Goal: Contribute content: Contribute content

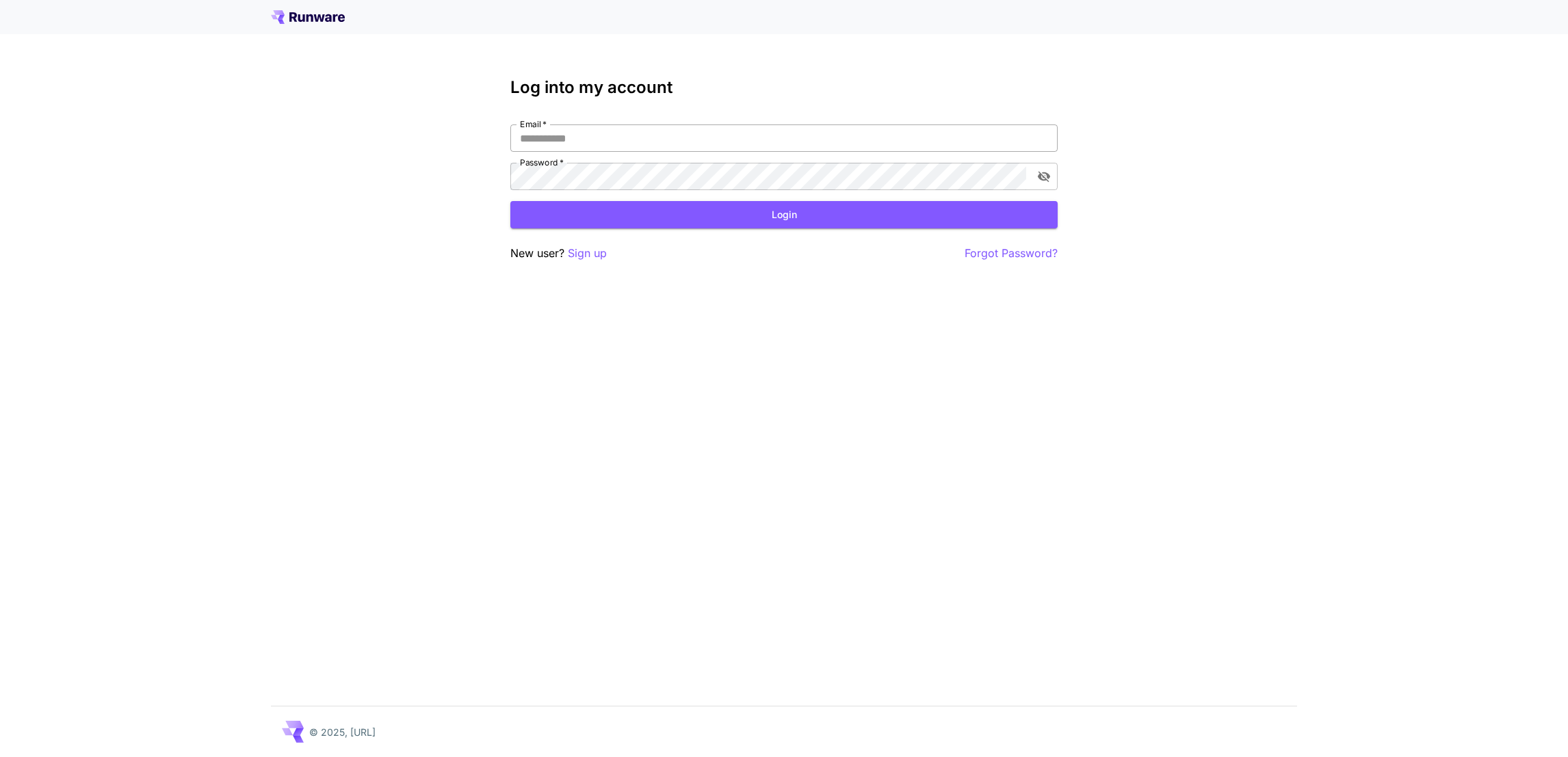
click at [580, 130] on input "Email   *" at bounding box center [783, 138] width 547 height 27
click at [299, 183] on div "Log into my account Email   * Email   * Password   * Password   * Login New use…" at bounding box center [784, 378] width 1568 height 757
click at [791, 160] on div "Email   * Email   * Password   * Password   *" at bounding box center [783, 157] width 547 height 66
click at [807, 134] on input "Email   *" at bounding box center [783, 138] width 547 height 27
type input "**********"
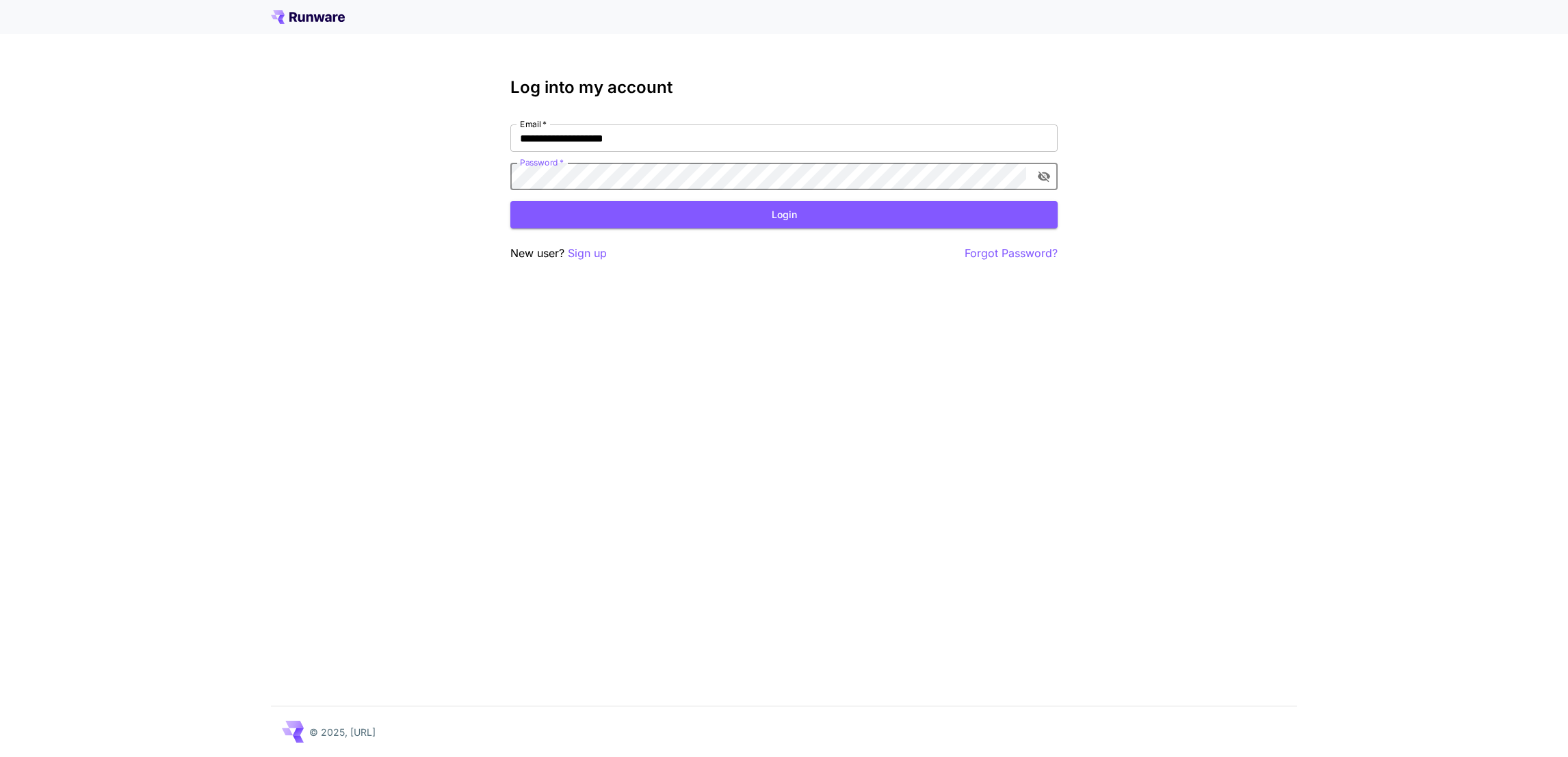
click at [0, 756] on com-1password-button at bounding box center [0, 757] width 0 height 0
click at [1069, 481] on div "**********" at bounding box center [784, 378] width 1568 height 757
click at [368, 428] on div "**********" at bounding box center [784, 378] width 1568 height 757
click at [1110, 296] on div "**********" at bounding box center [784, 378] width 1568 height 757
click at [823, 141] on input "**********" at bounding box center [783, 138] width 547 height 27
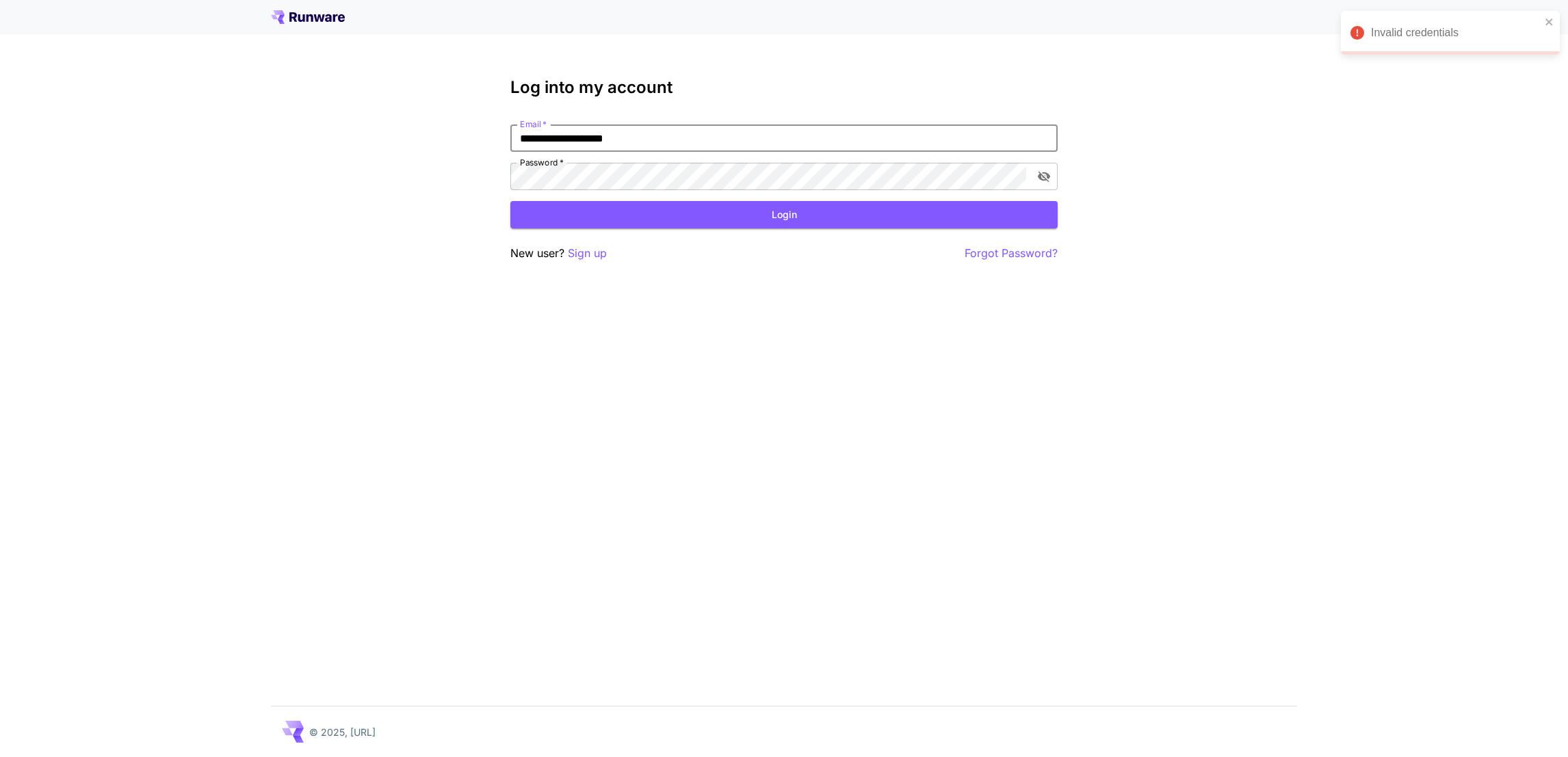
drag, startPoint x: 823, startPoint y: 141, endPoint x: 473, endPoint y: 110, distance: 351.4
click at [473, 110] on div "**********" at bounding box center [784, 378] width 1568 height 757
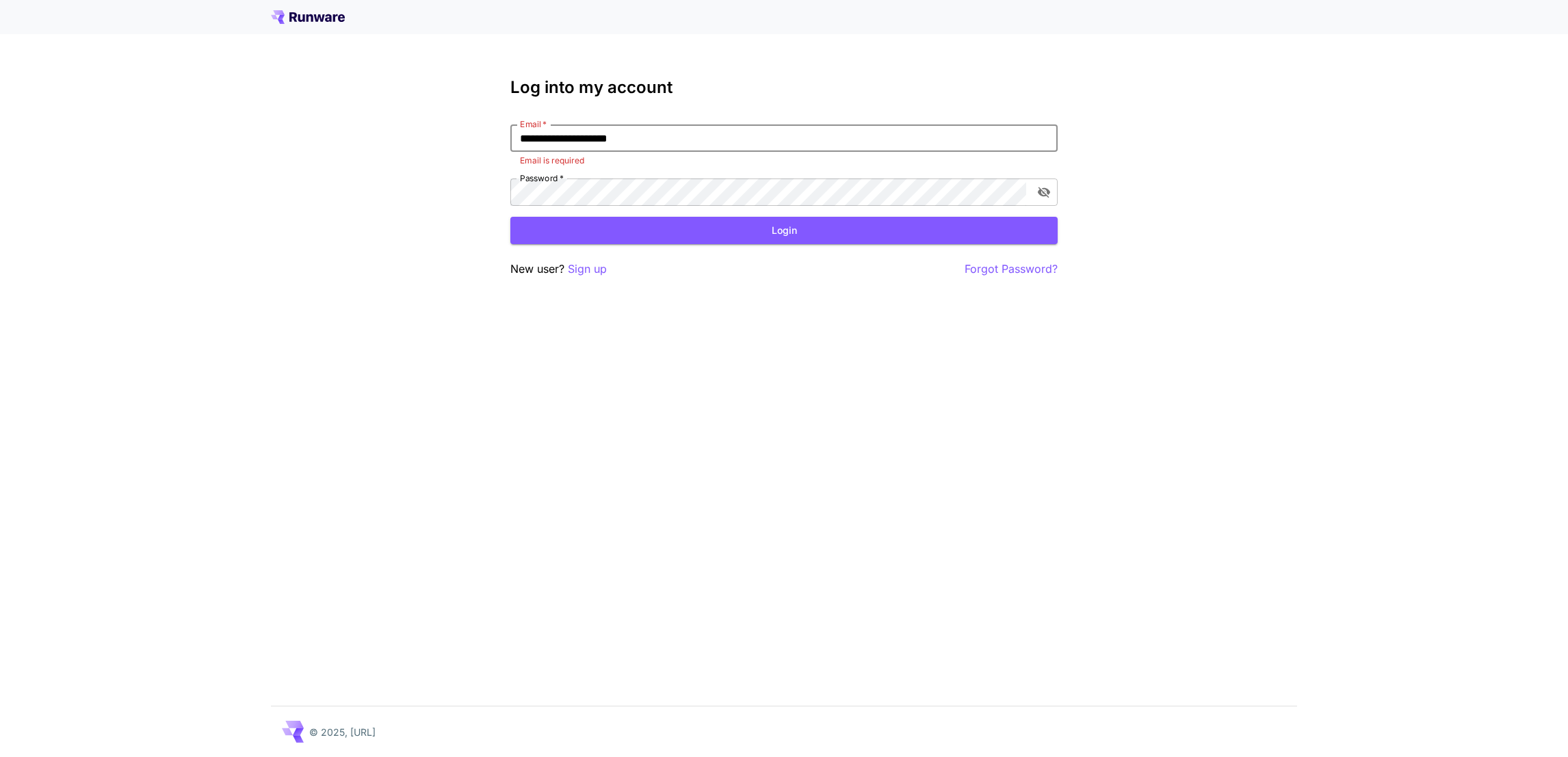
type input "**********"
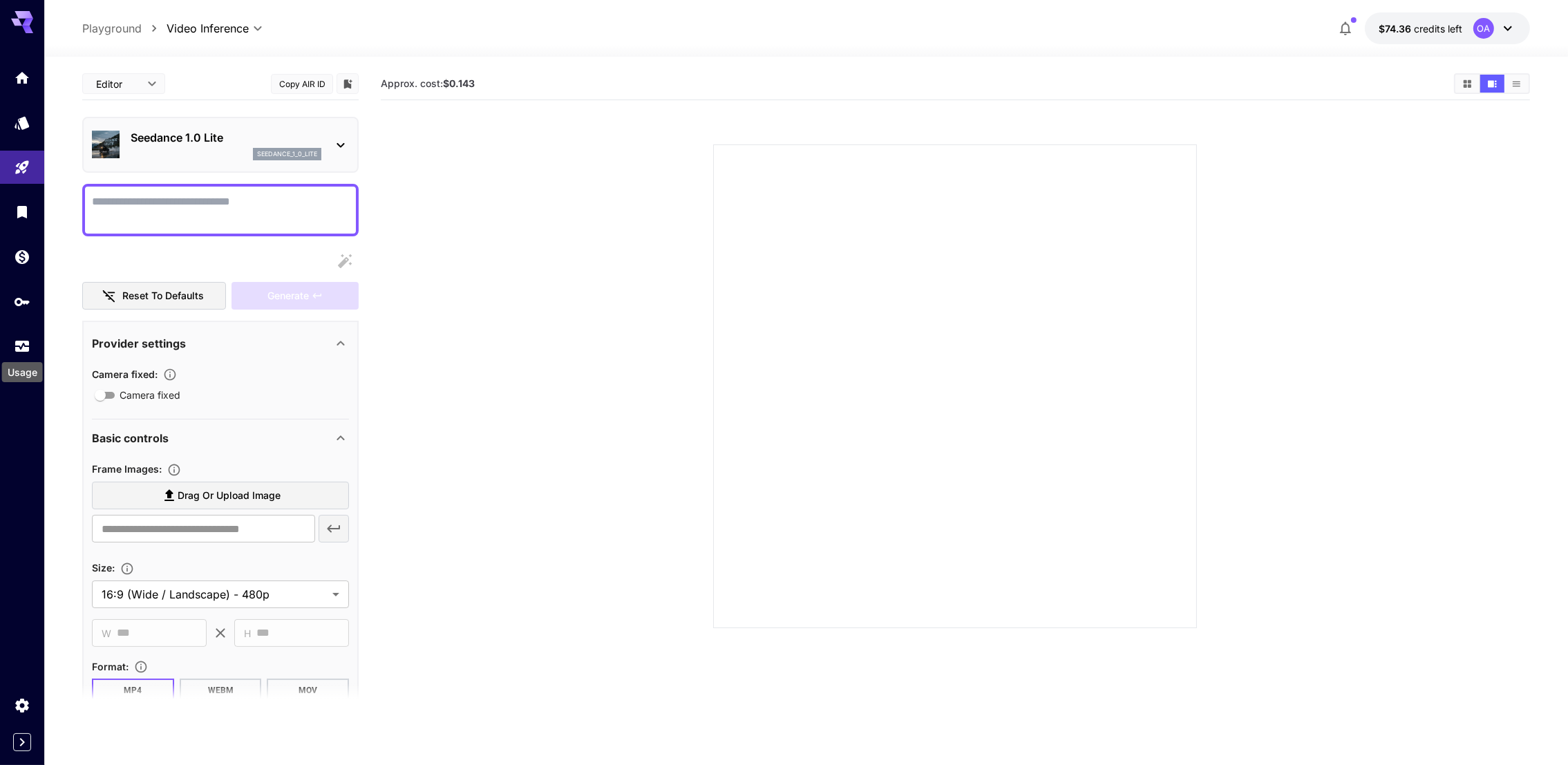
click at [22, 356] on div "Usage" at bounding box center [22, 368] width 43 height 31
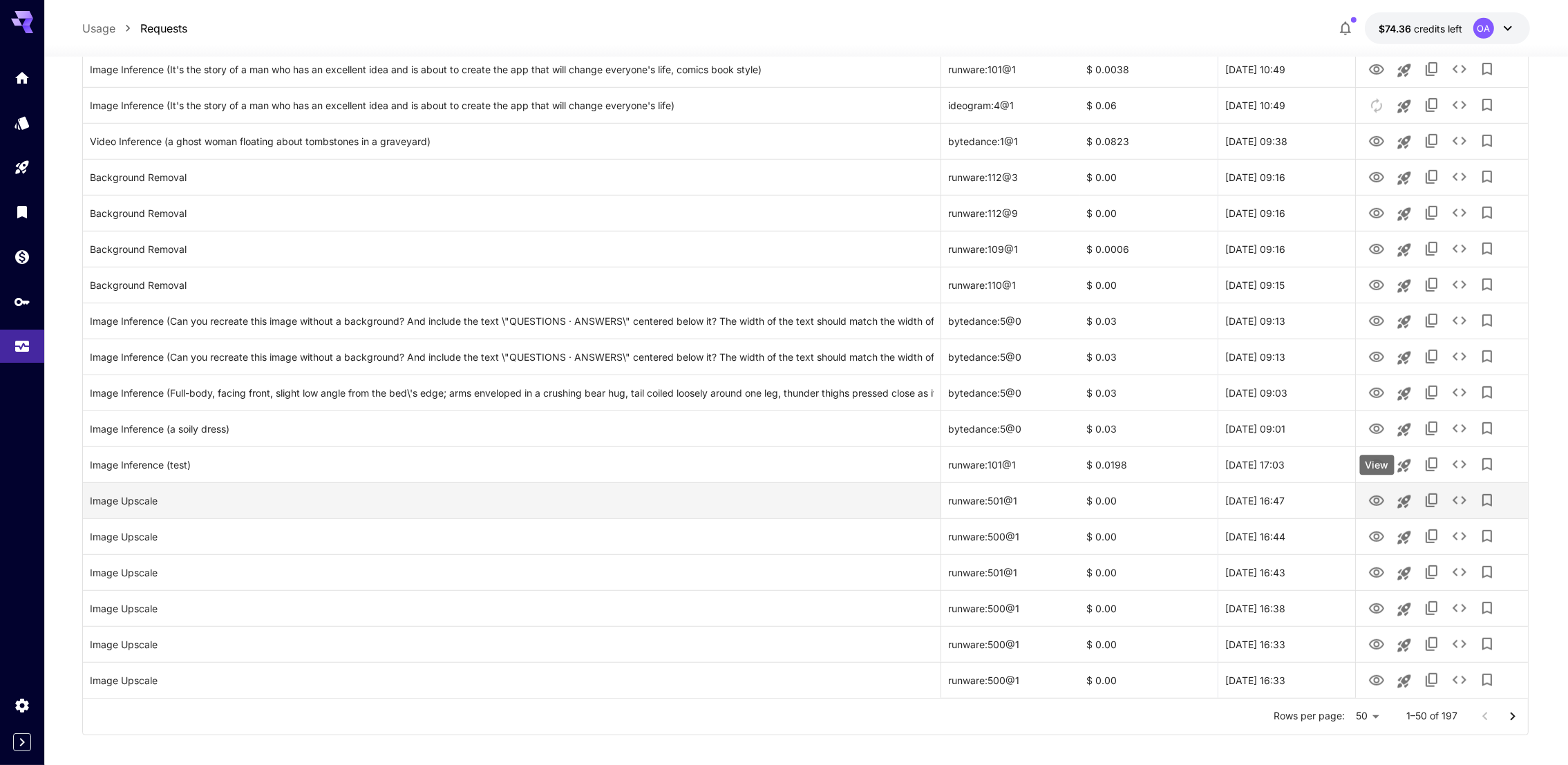
scroll to position [1380, 0]
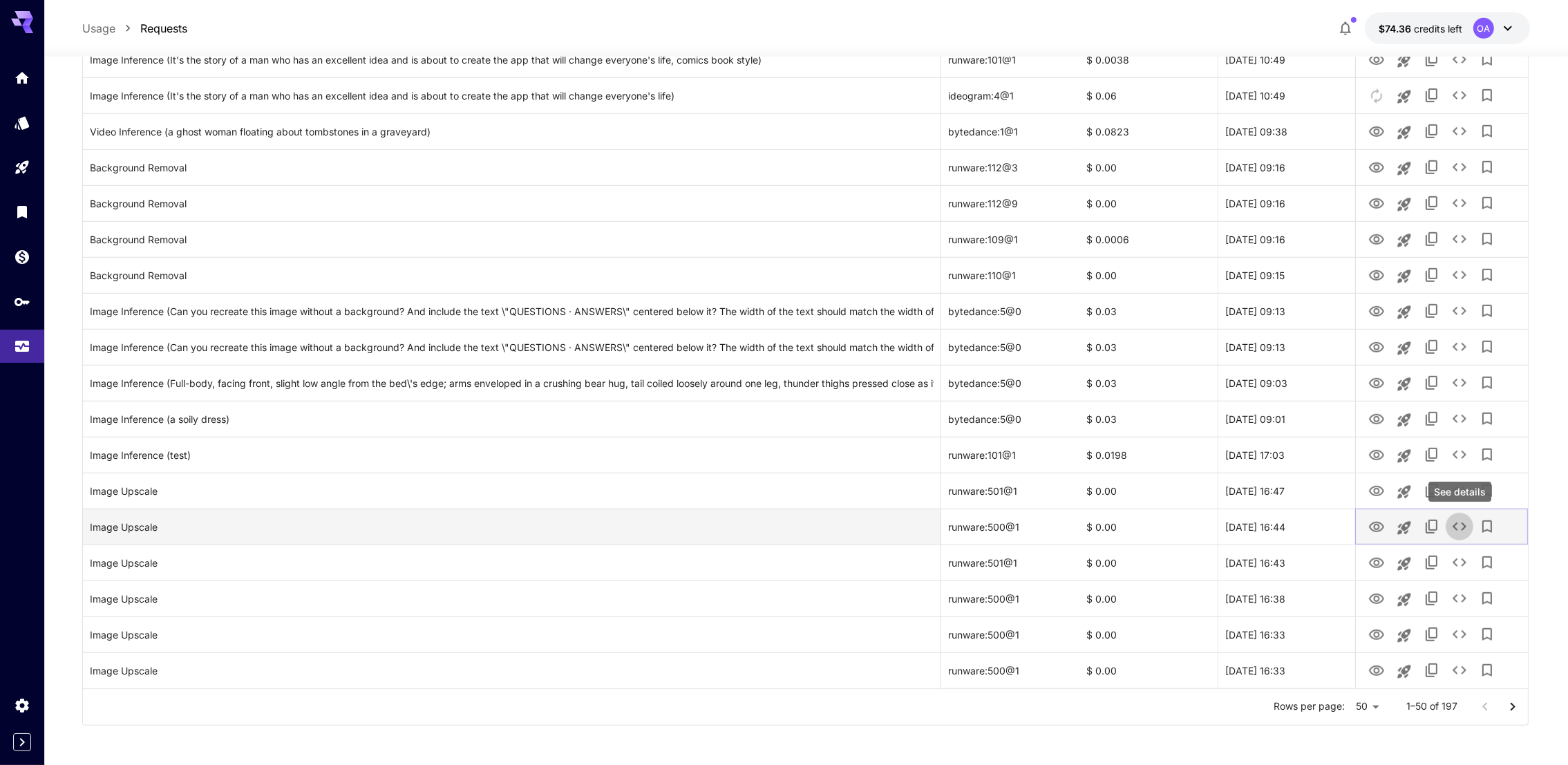
click at [1455, 524] on icon "See details" at bounding box center [1460, 526] width 16 height 16
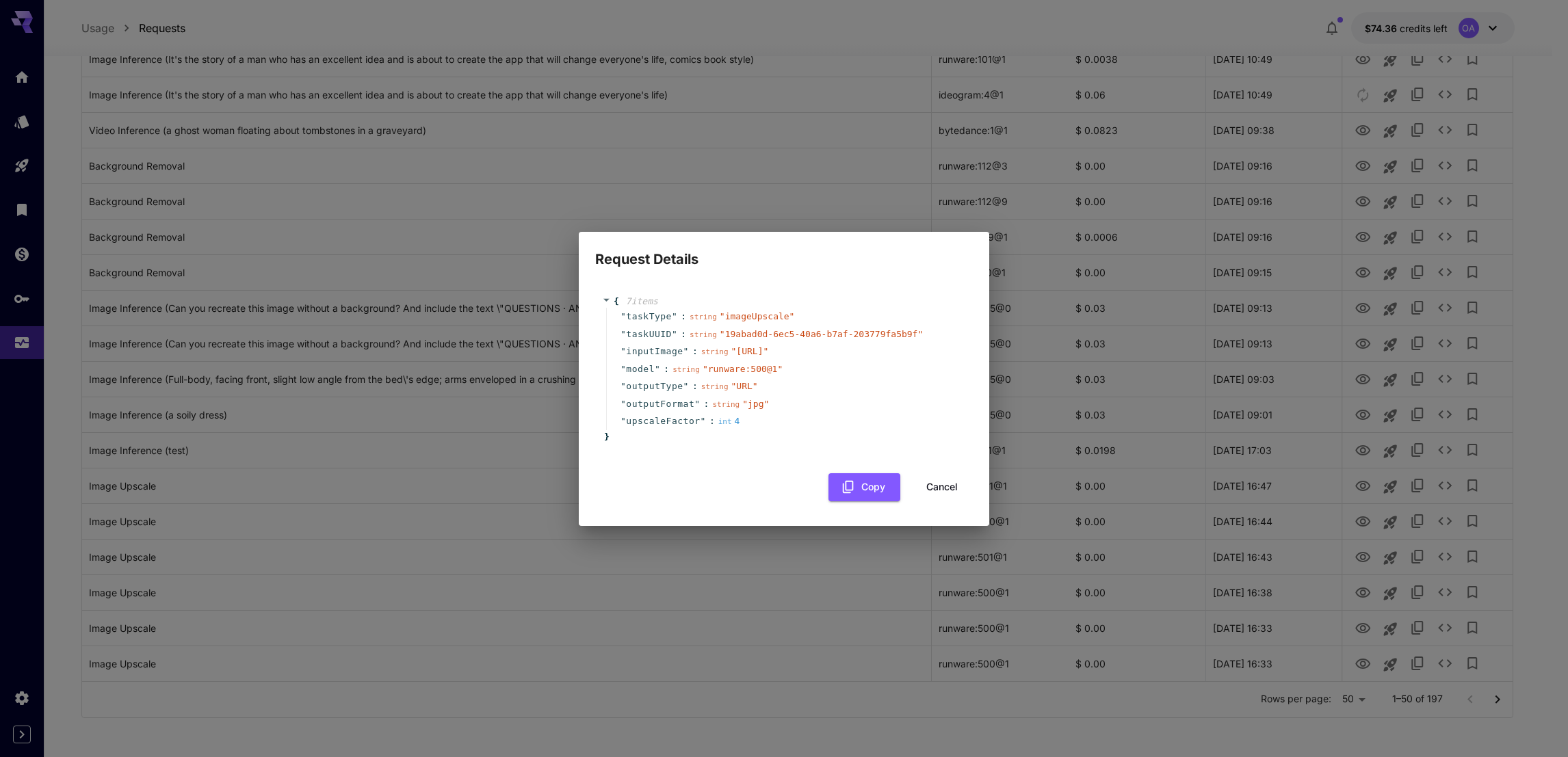
click at [716, 374] on span "" runware:500@1 "" at bounding box center [743, 369] width 80 height 10
click at [938, 499] on button "Cancel" at bounding box center [942, 487] width 61 height 28
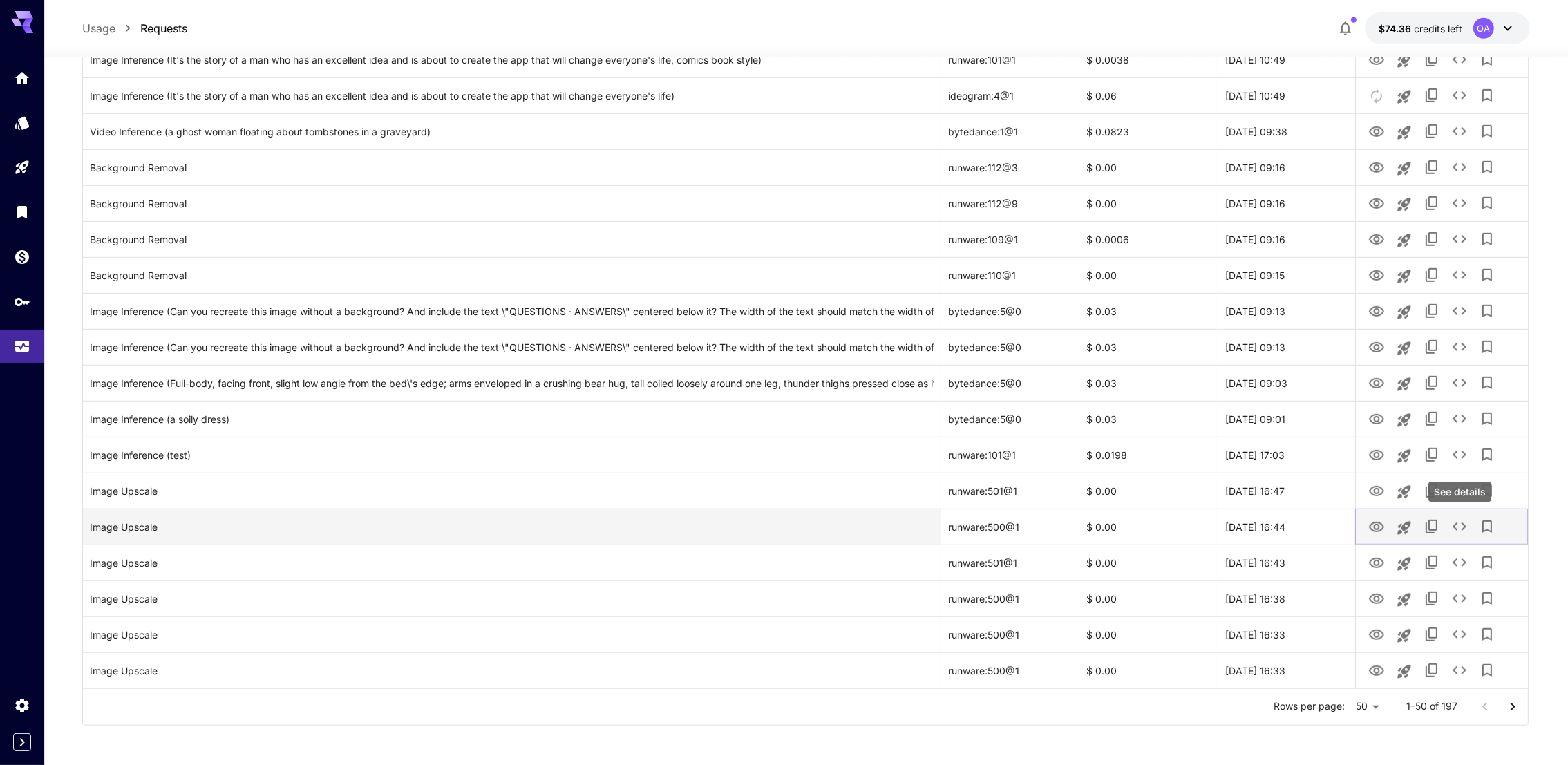
click at [1454, 523] on icon "See details" at bounding box center [1460, 526] width 13 height 8
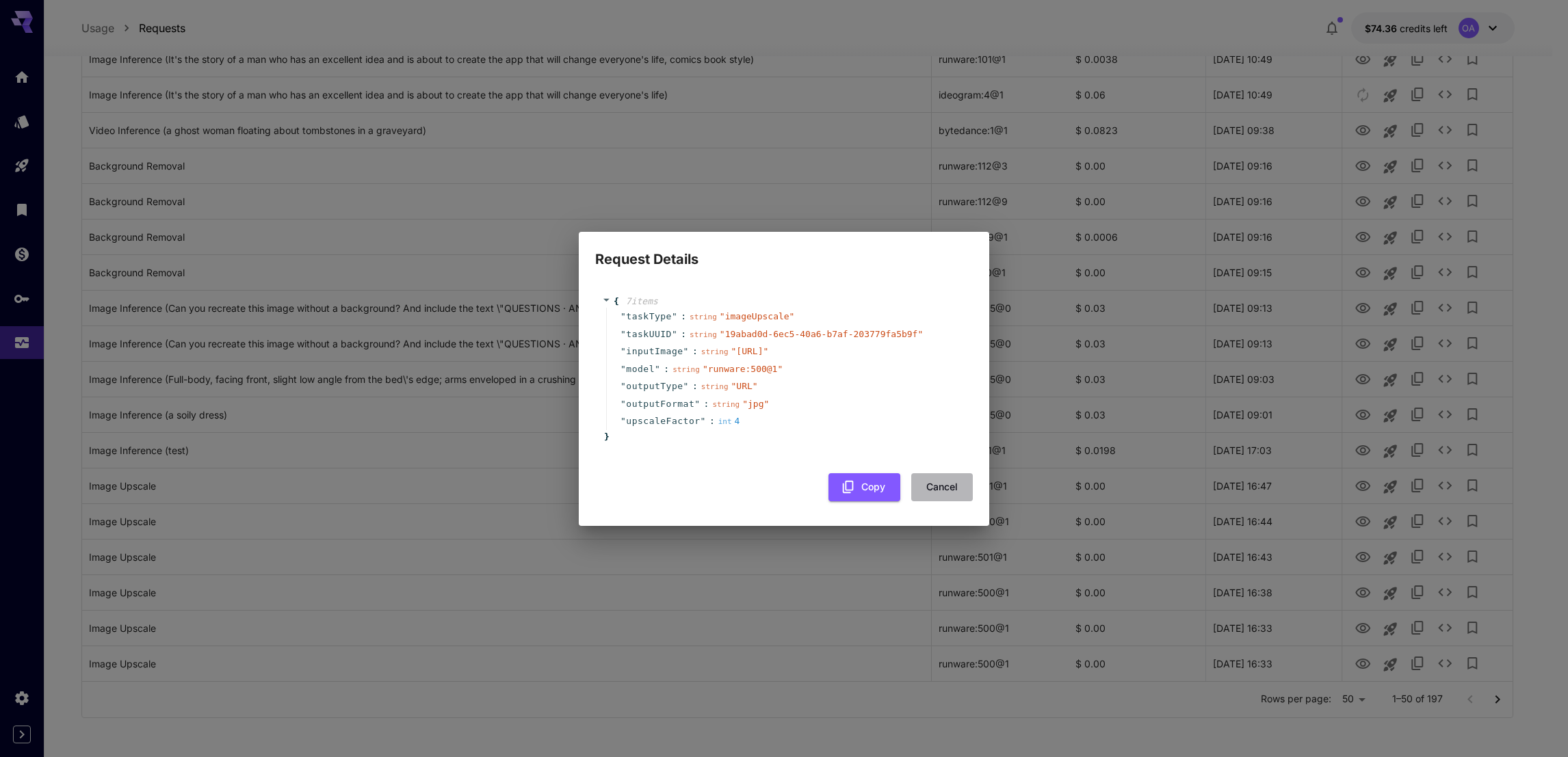
click at [931, 501] on button "Cancel" at bounding box center [942, 487] width 61 height 28
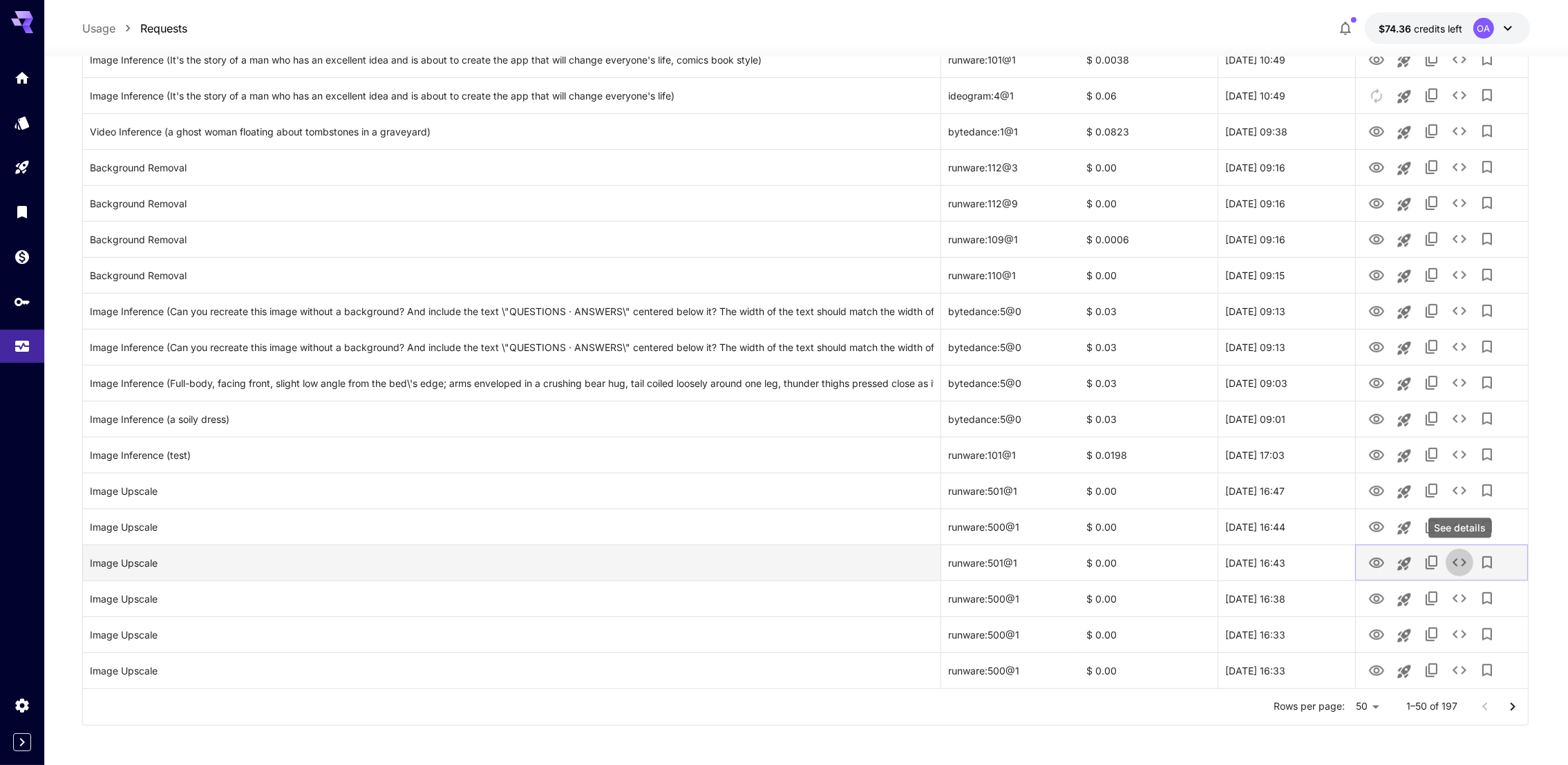
click at [1461, 568] on icon "See details" at bounding box center [1460, 562] width 16 height 16
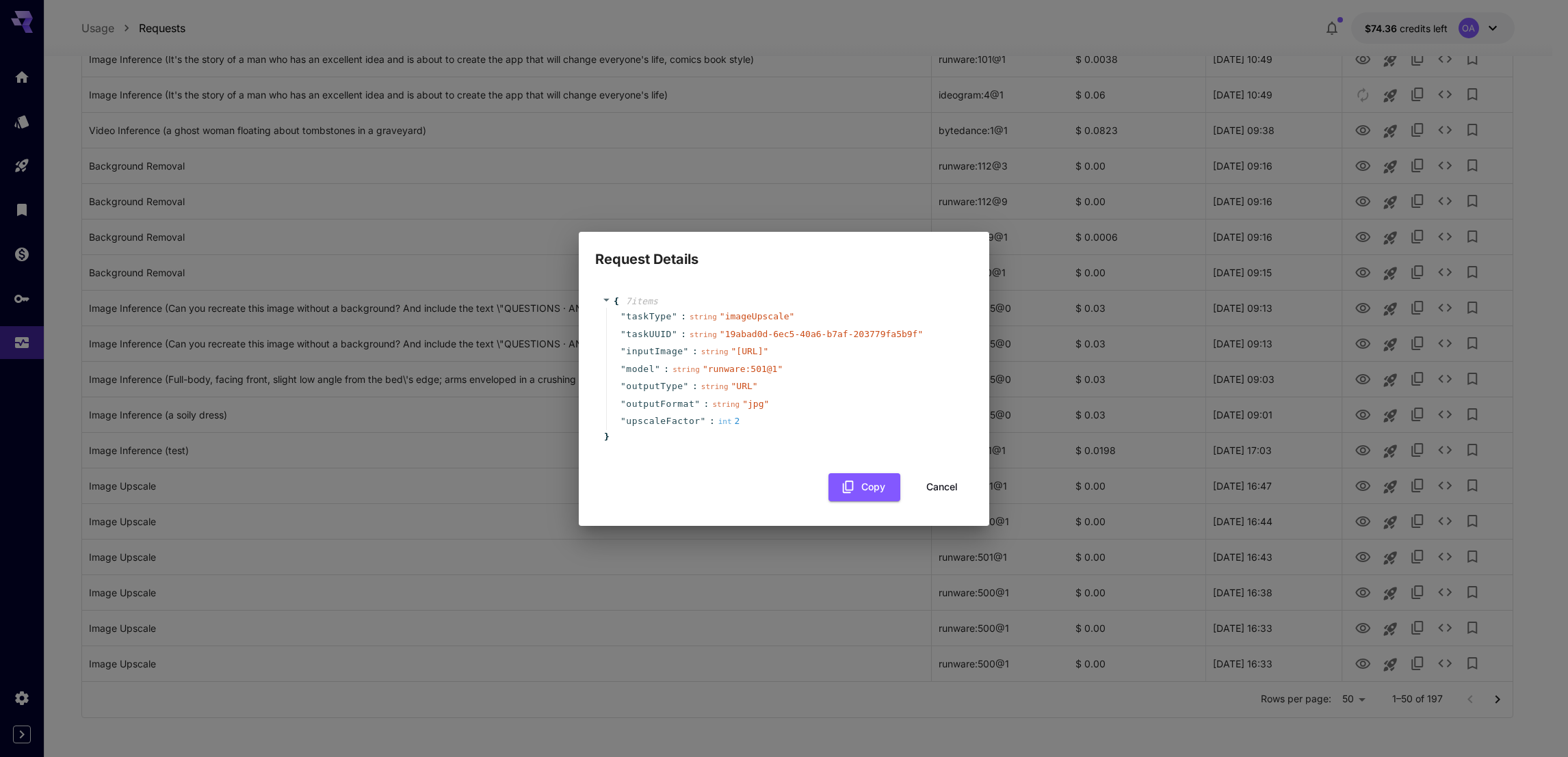
click at [928, 501] on button "Cancel" at bounding box center [942, 487] width 61 height 28
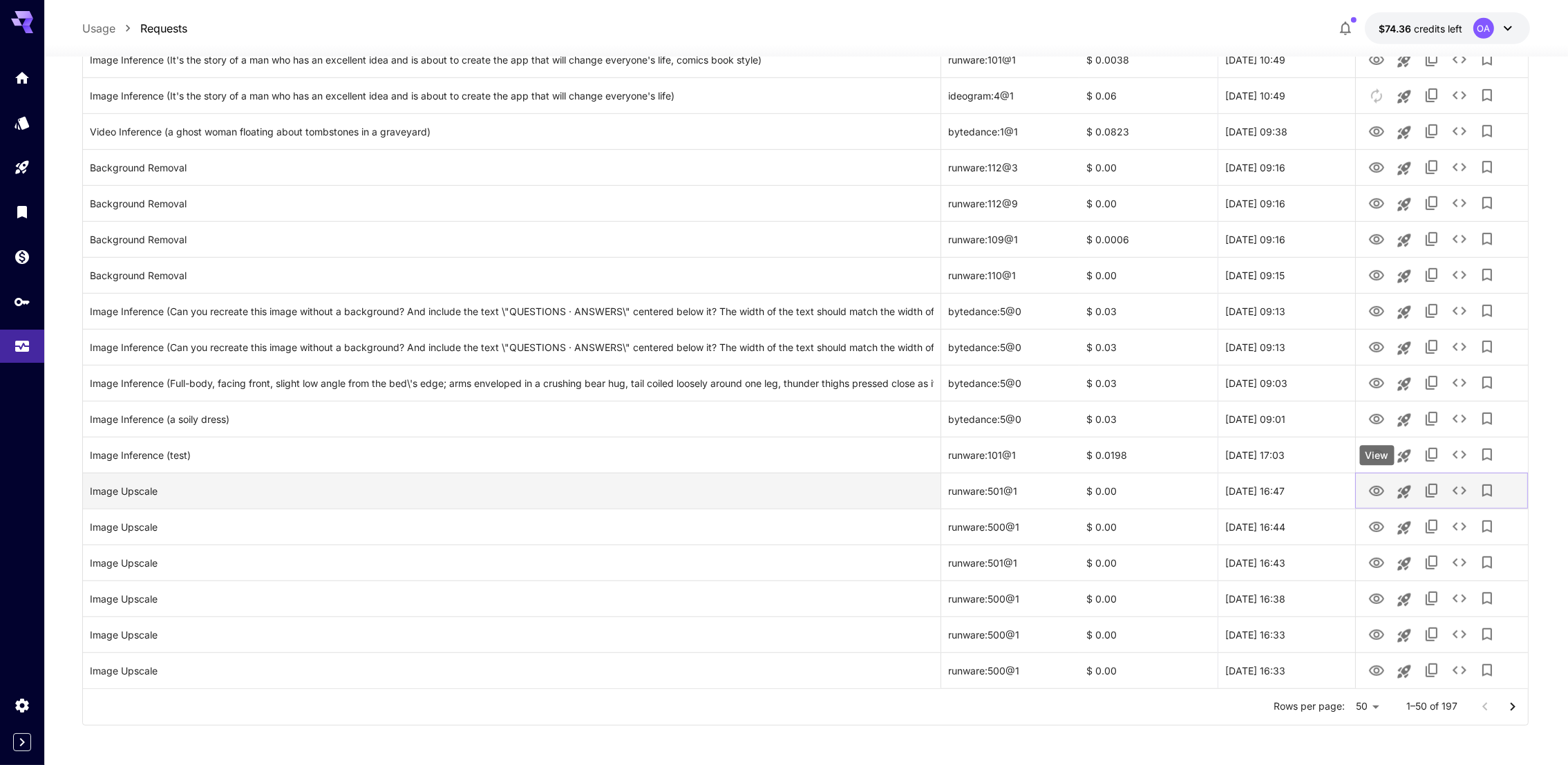
click at [1371, 489] on icon "View" at bounding box center [1376, 491] width 16 height 16
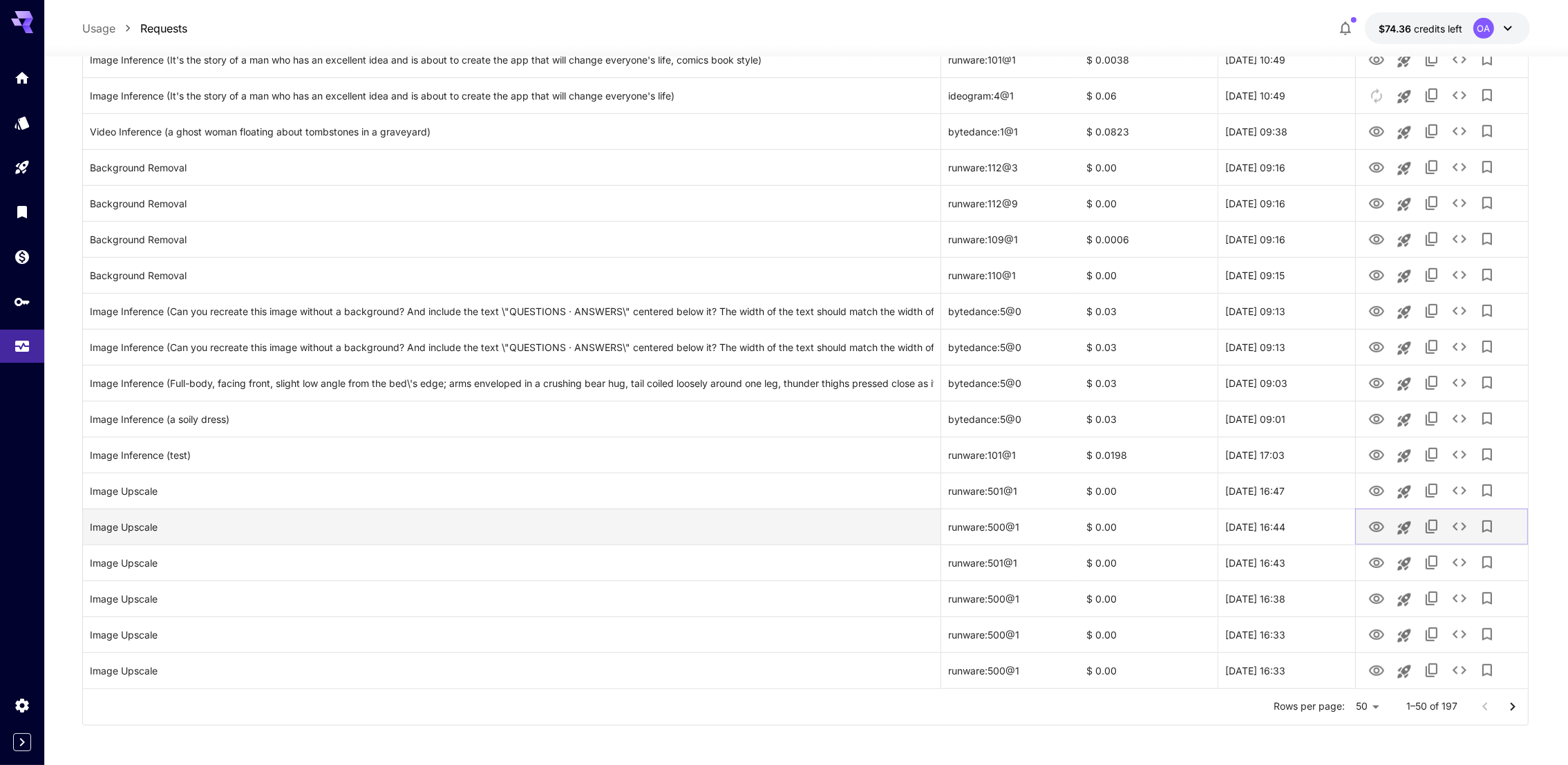
click at [1457, 525] on icon "See details" at bounding box center [1460, 526] width 16 height 16
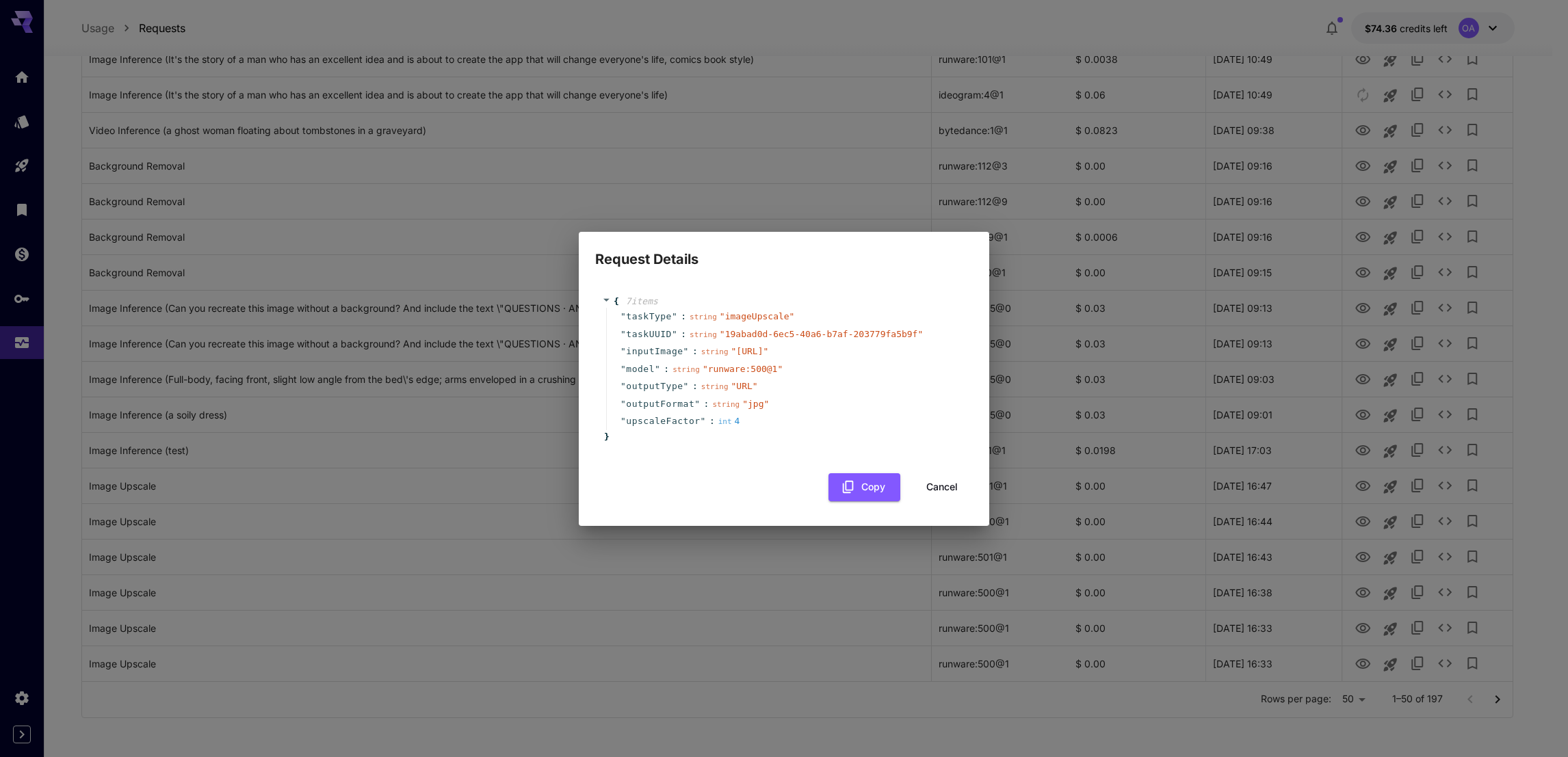
click at [931, 495] on button "Cancel" at bounding box center [942, 487] width 61 height 28
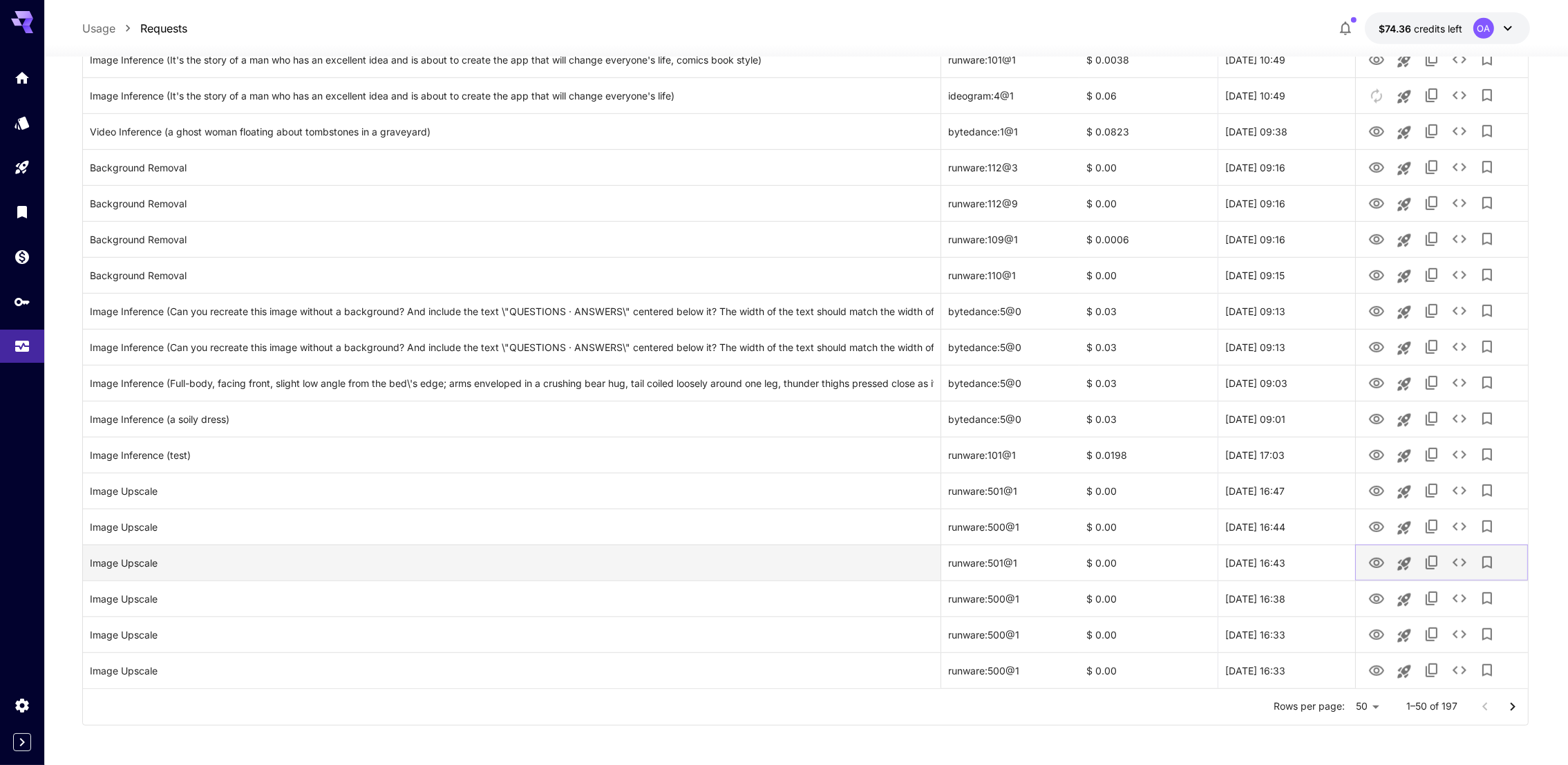
click at [1457, 562] on icon "See details" at bounding box center [1460, 562] width 16 height 16
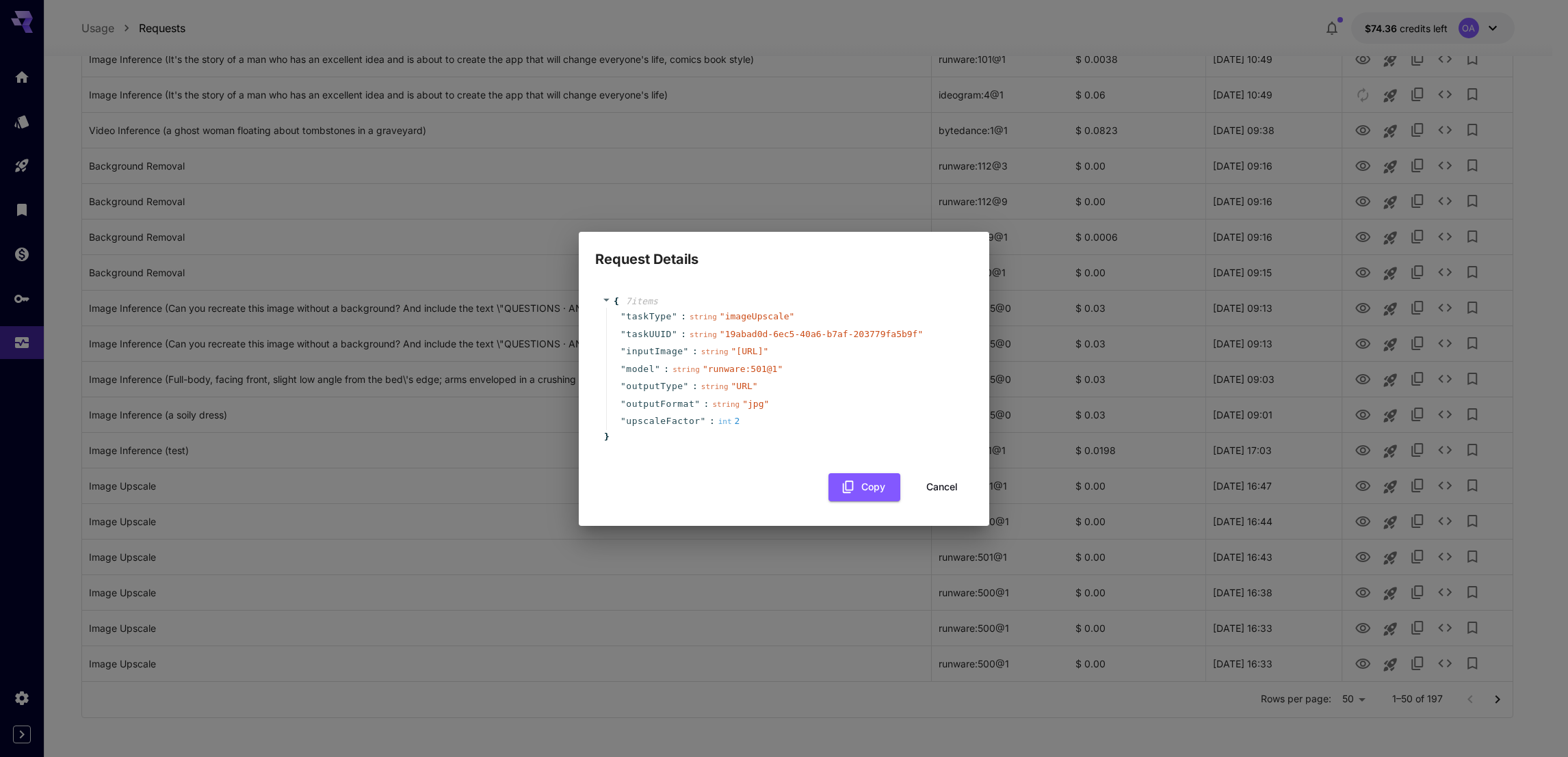
click at [723, 374] on span "" runware:501@1 "" at bounding box center [743, 369] width 80 height 10
click at [931, 498] on button "Cancel" at bounding box center [942, 487] width 61 height 28
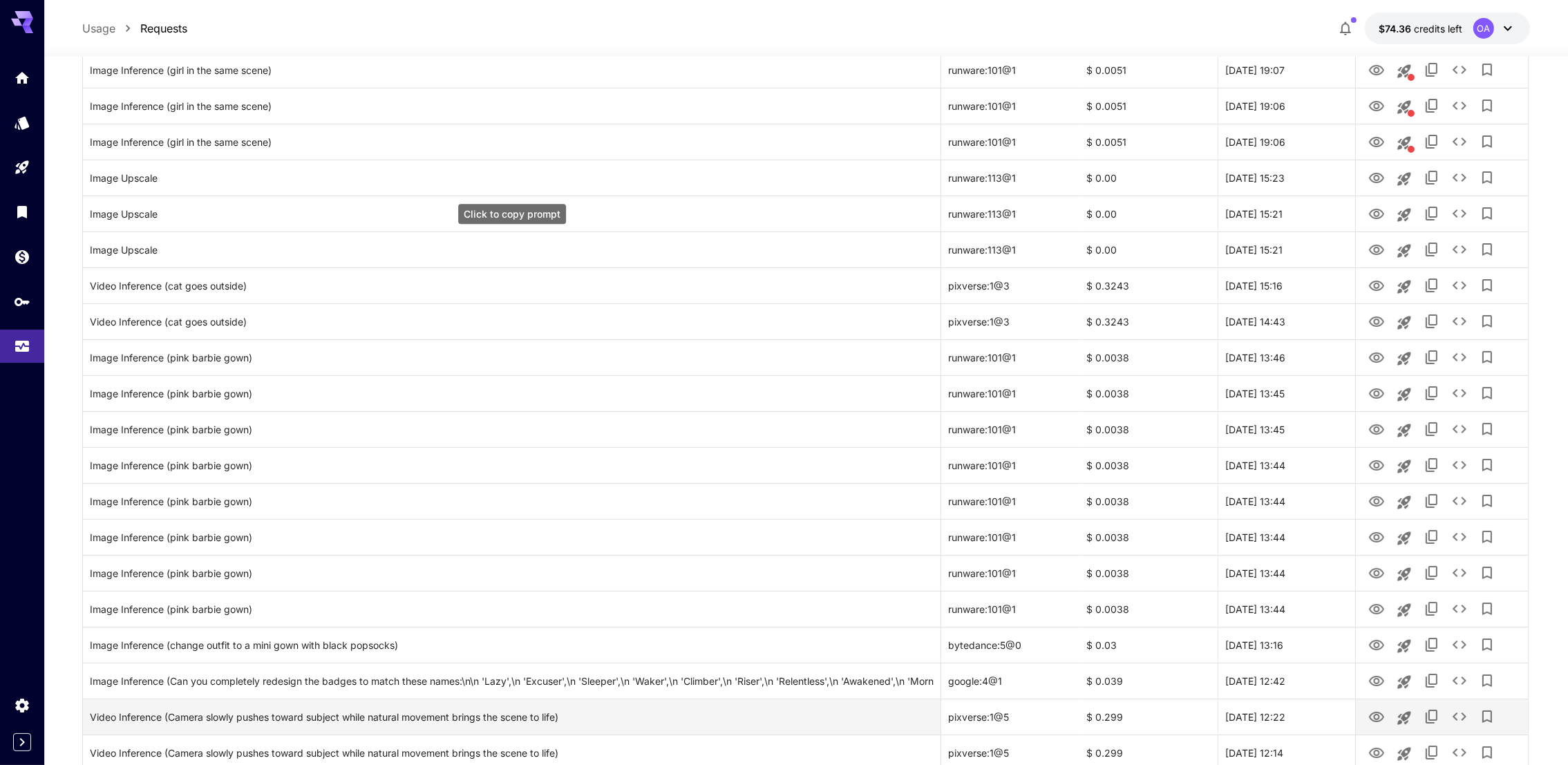
scroll to position [0, 0]
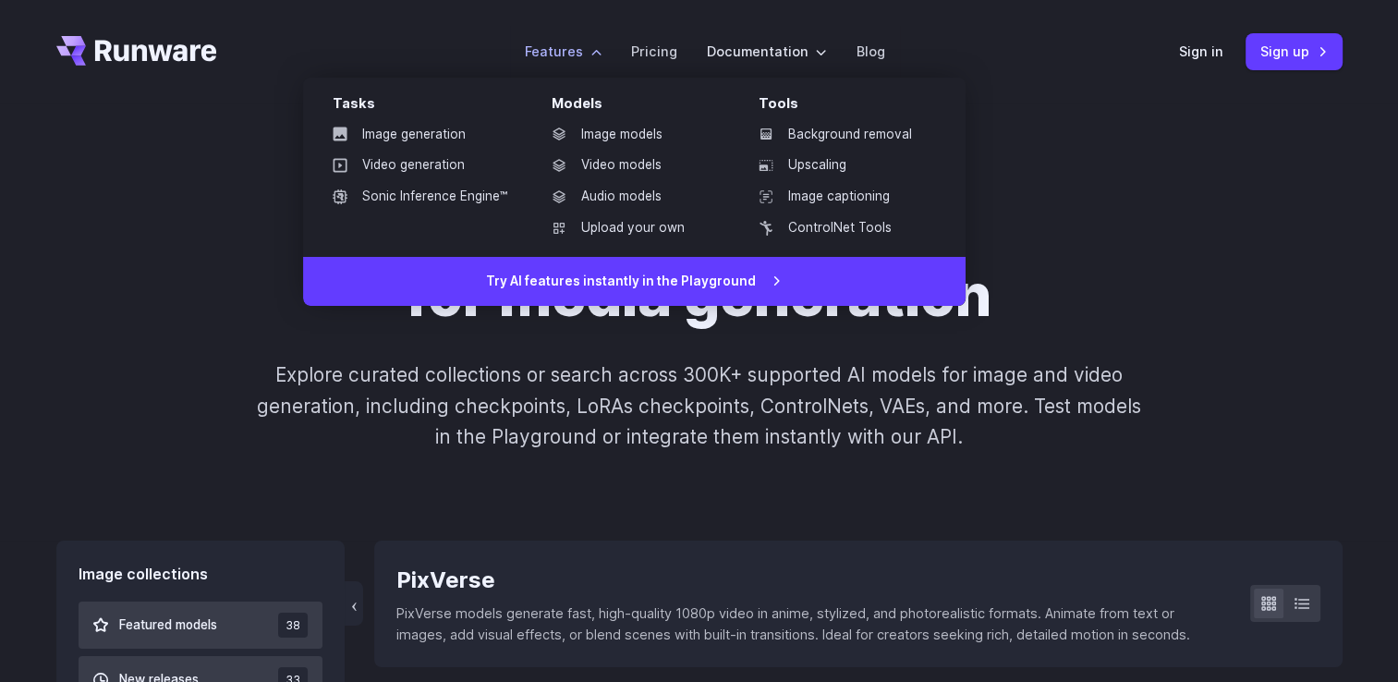
click at [600, 57] on label "Features" at bounding box center [563, 51] width 77 height 21
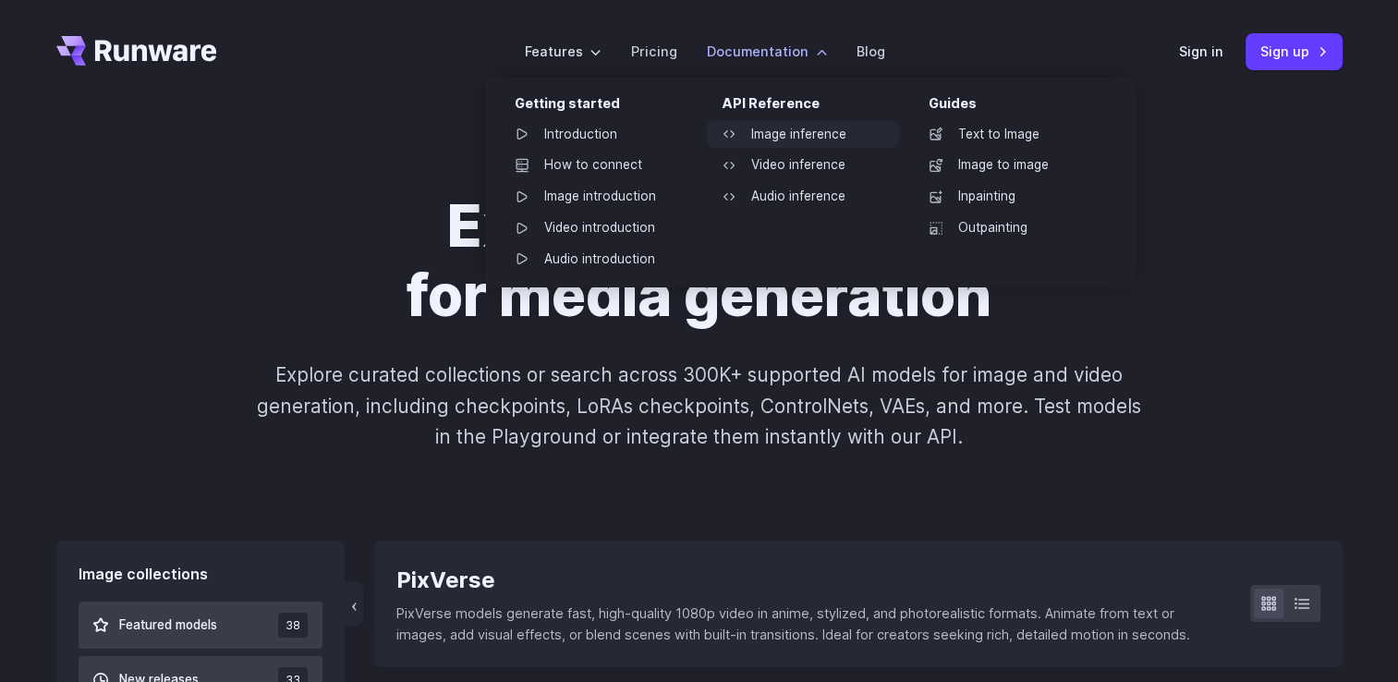
click at [765, 131] on link "Image inference" at bounding box center [803, 135] width 192 height 28
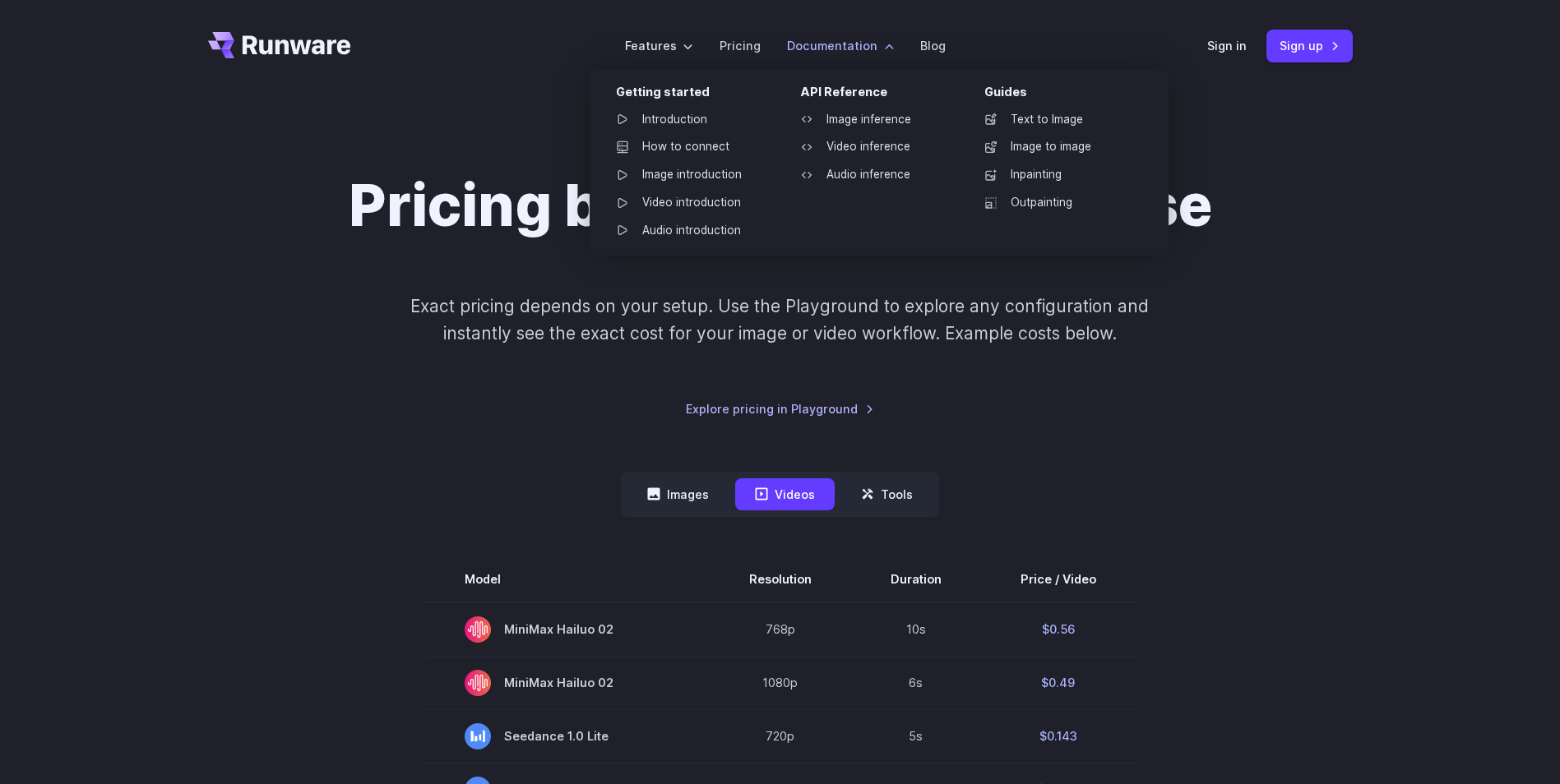
click at [864, 38] on label "Documentation" at bounding box center [840, 45] width 107 height 19
click at [692, 115] on link "Introduction" at bounding box center [688, 120] width 171 height 25
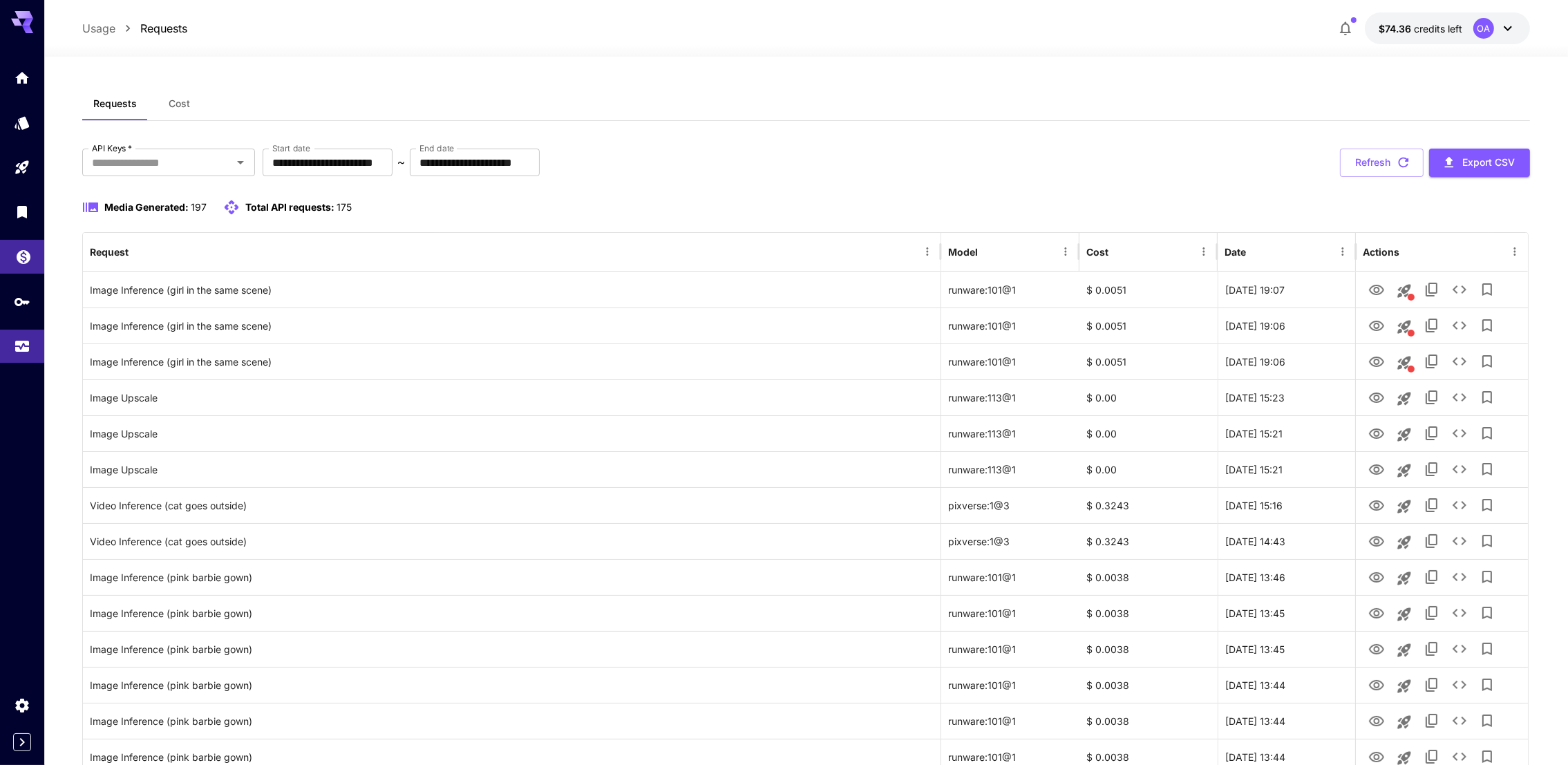
click at [32, 259] on link at bounding box center [22, 256] width 44 height 34
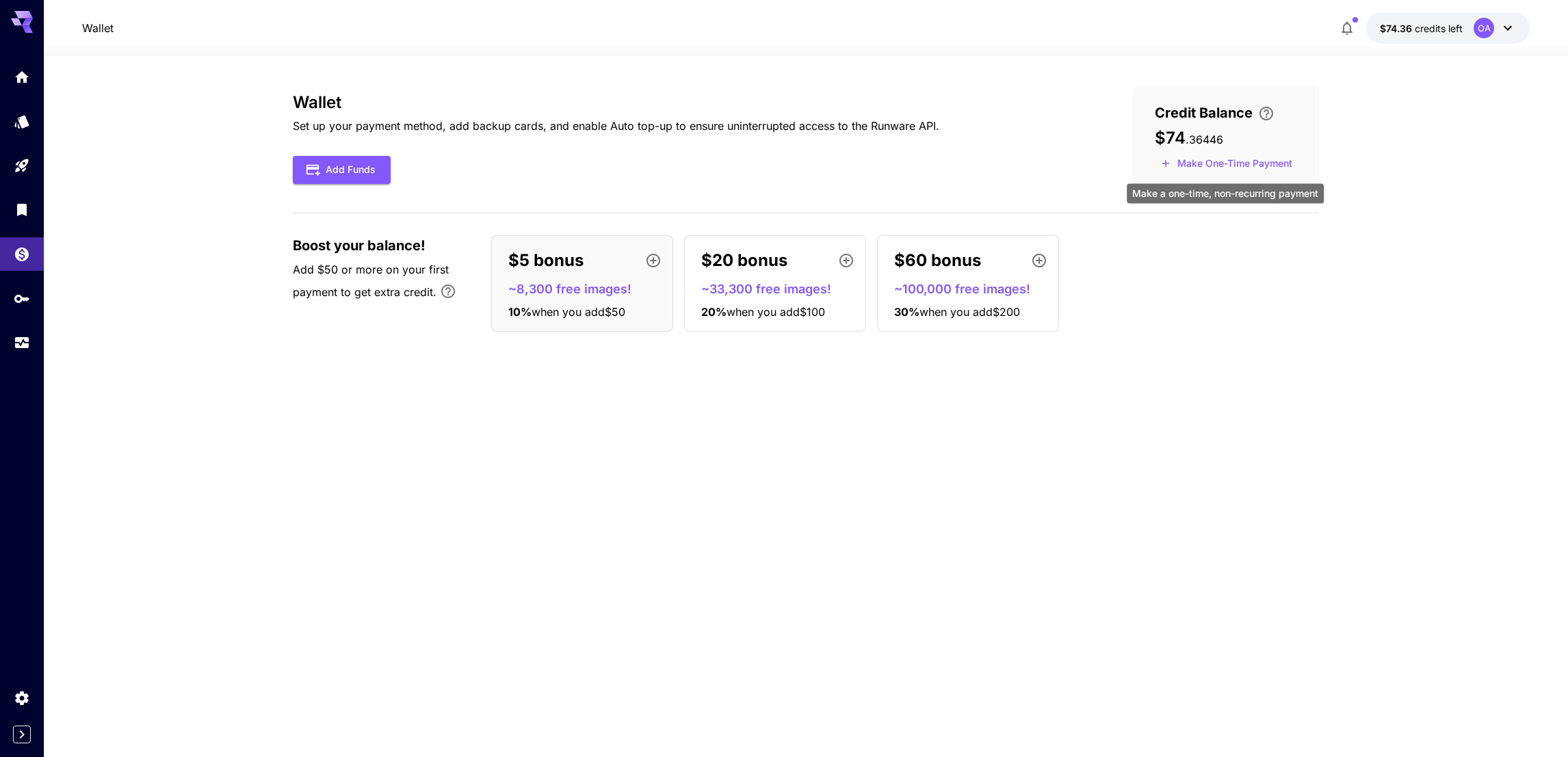
click at [1193, 157] on button "Make One-Time Payment" at bounding box center [1227, 164] width 144 height 21
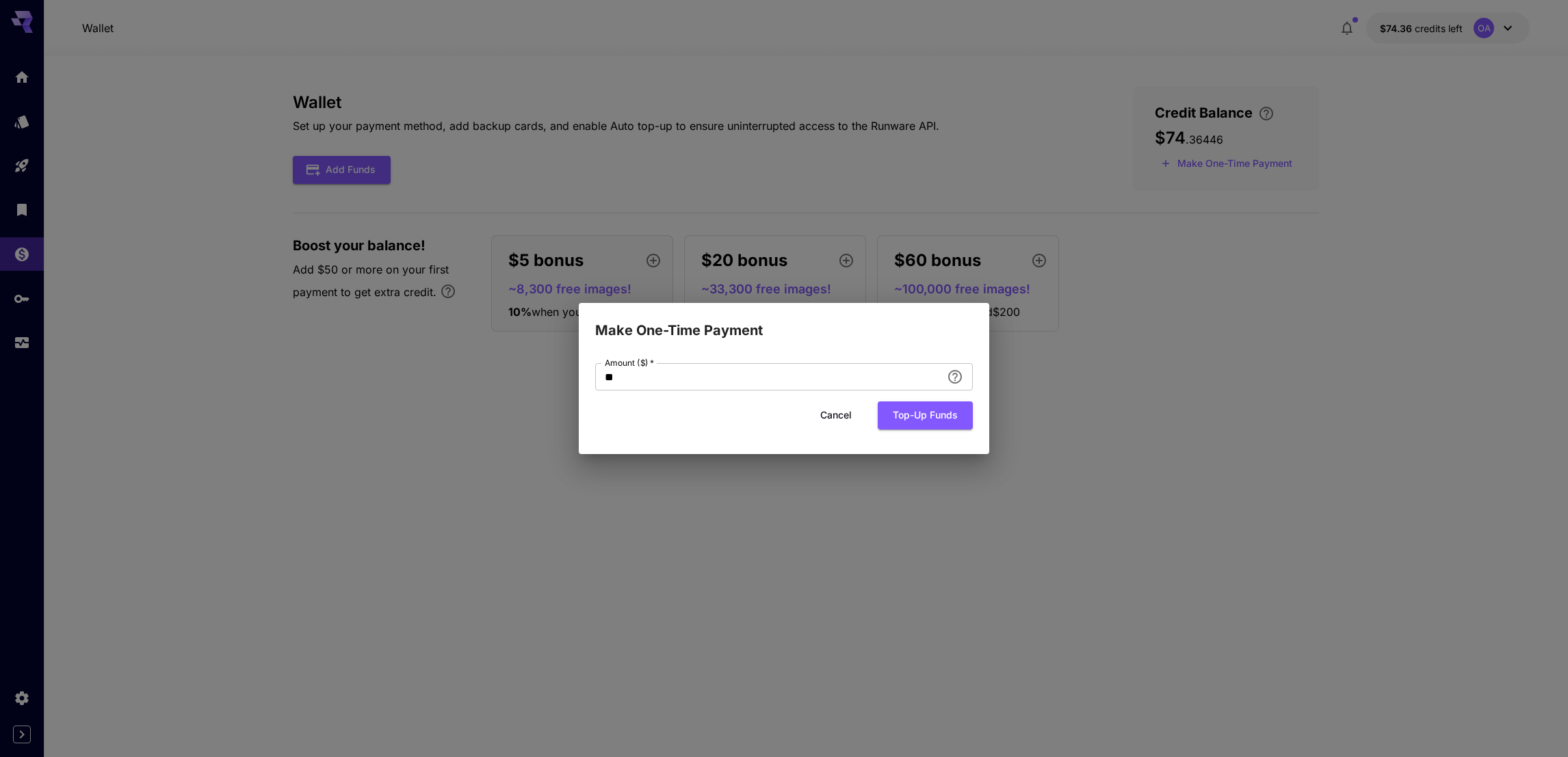
click at [809, 411] on button "Cancel" at bounding box center [835, 415] width 61 height 28
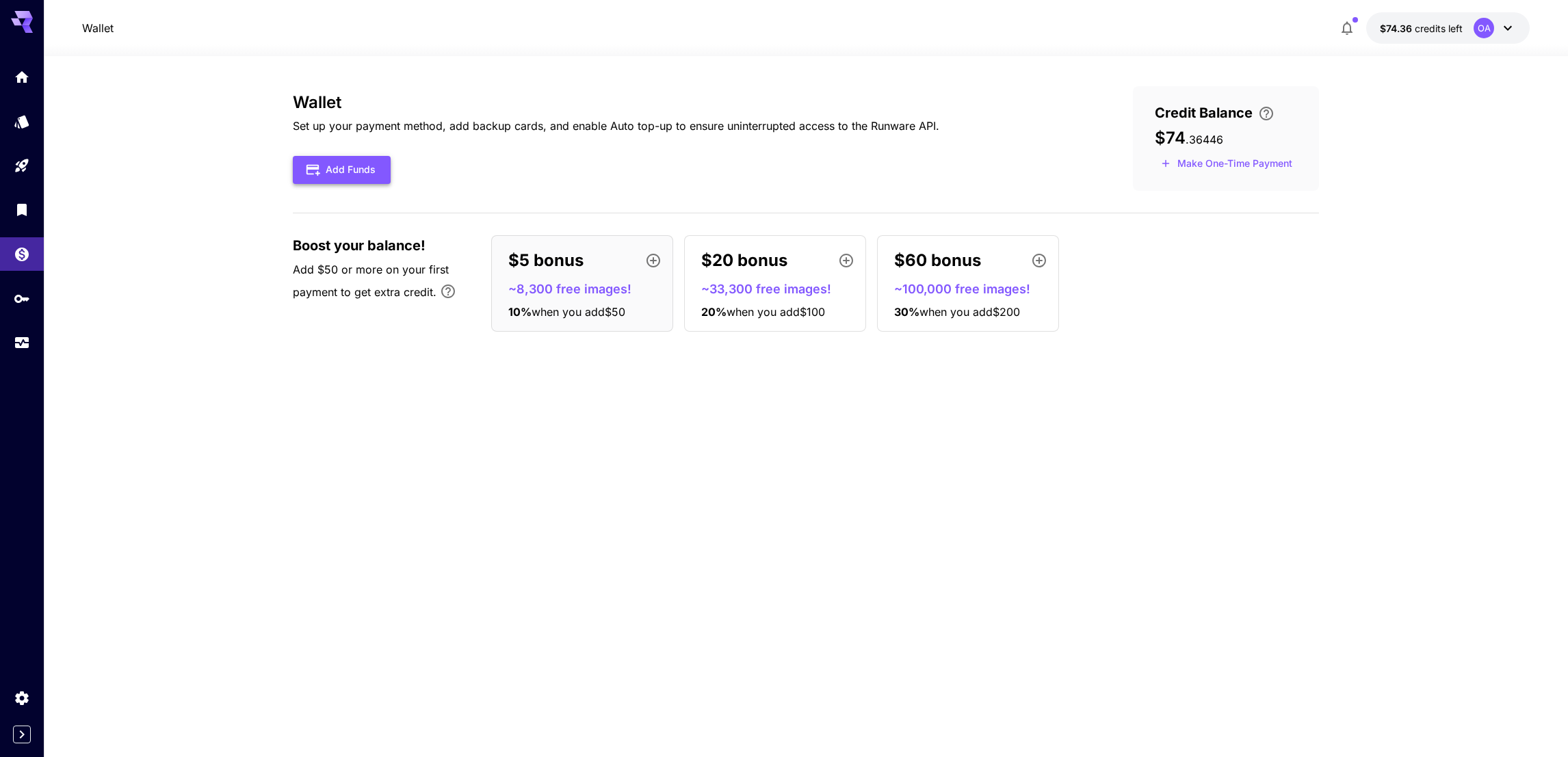
click at [308, 165] on icon "button" at bounding box center [313, 170] width 13 height 11
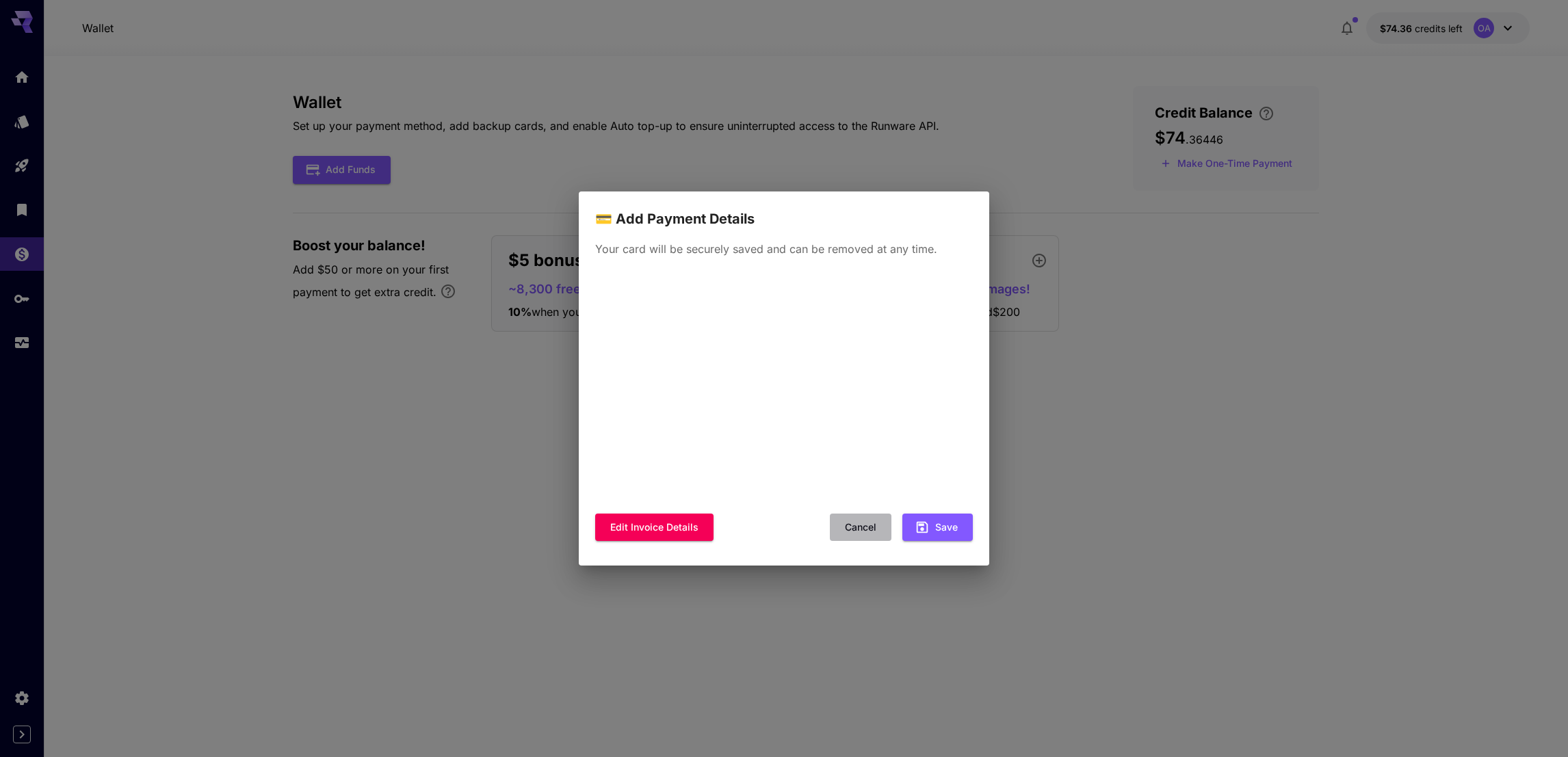
click at [849, 522] on button "Cancel" at bounding box center [860, 528] width 61 height 28
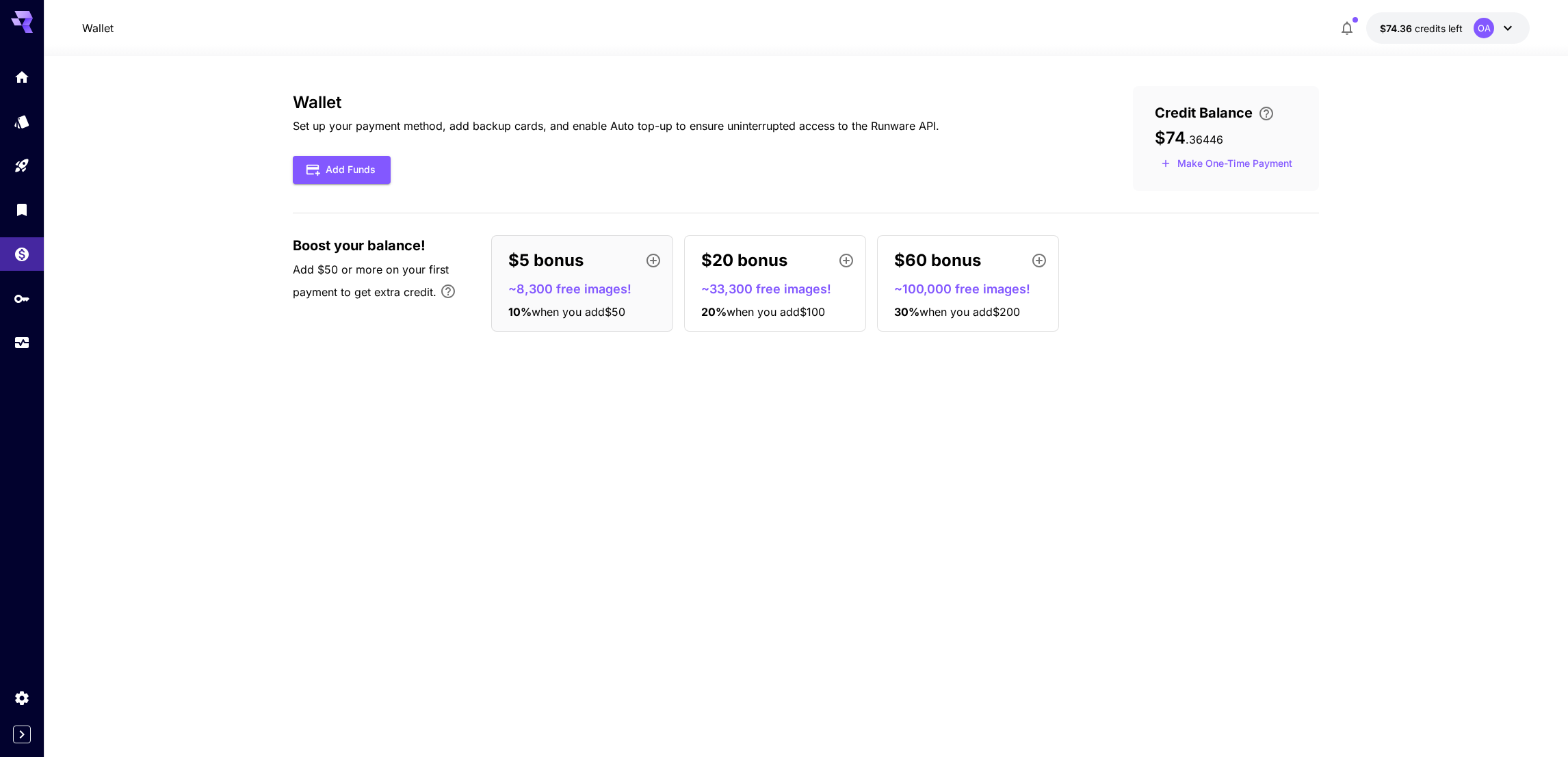
click at [1493, 22] on div "OA" at bounding box center [1494, 28] width 42 height 21
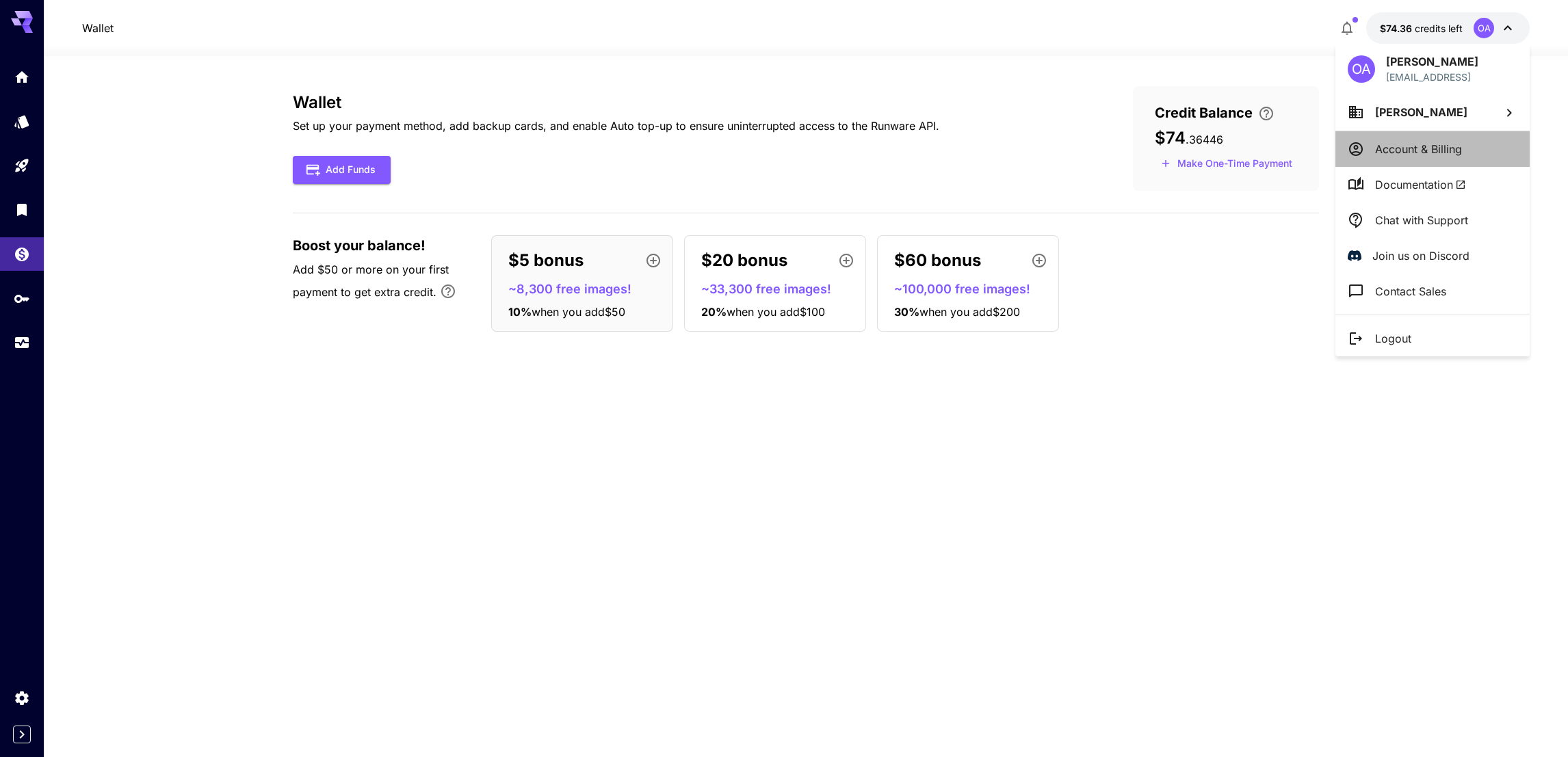
click at [1398, 155] on p "Account & Billing" at bounding box center [1418, 149] width 87 height 16
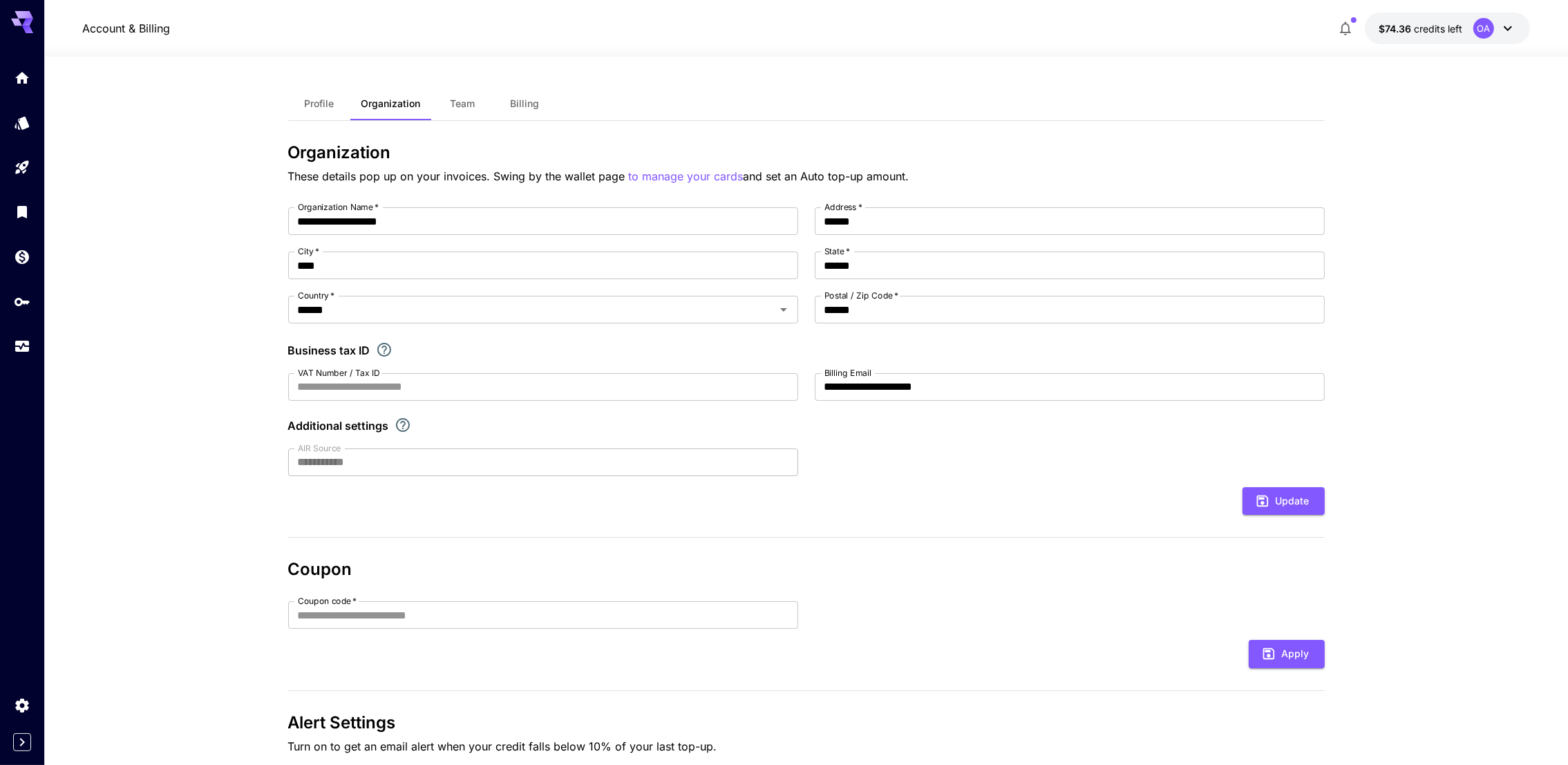
scroll to position [77, 0]
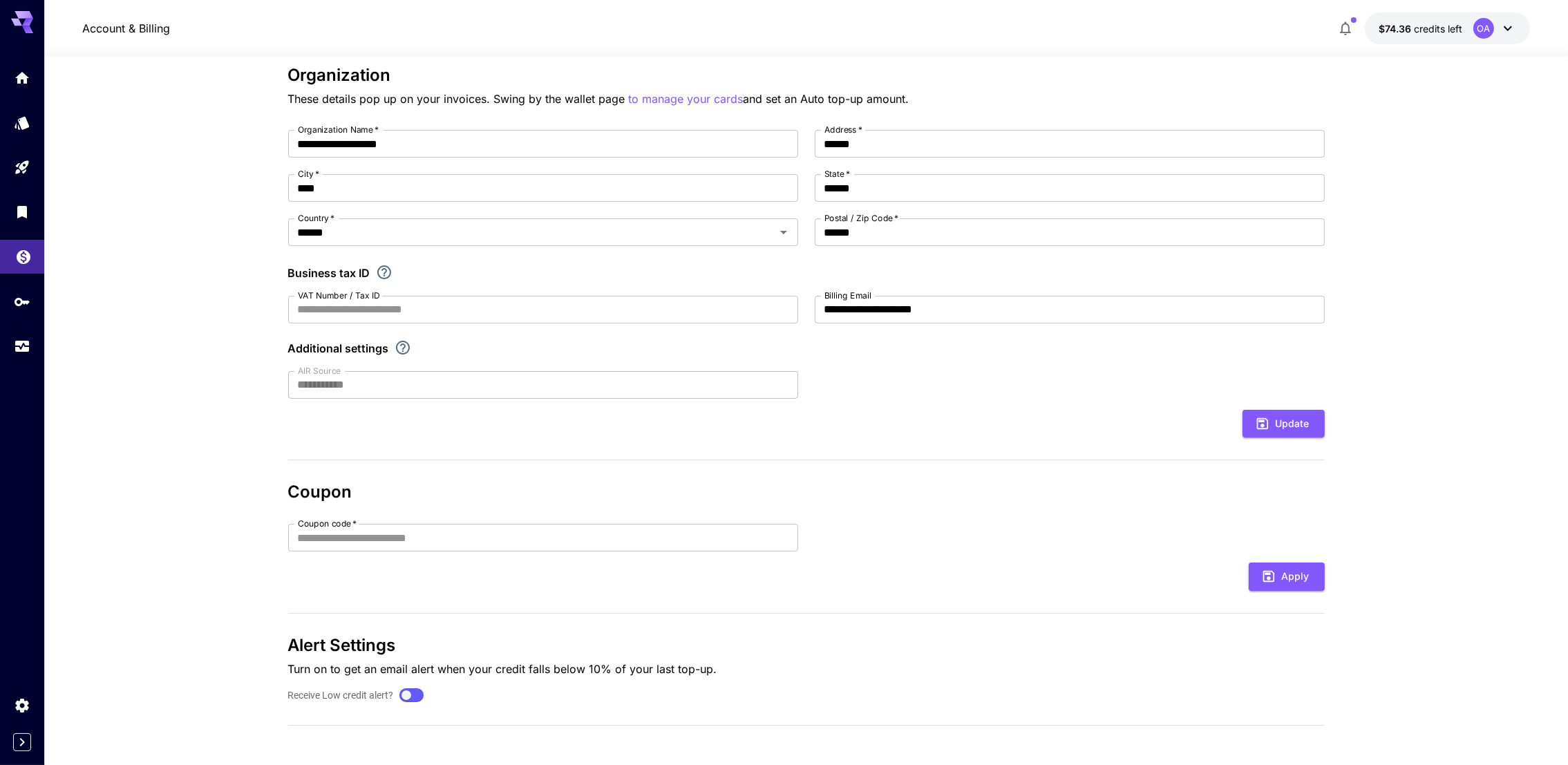
click at [26, 261] on icon "Wallet" at bounding box center [23, 253] width 16 height 16
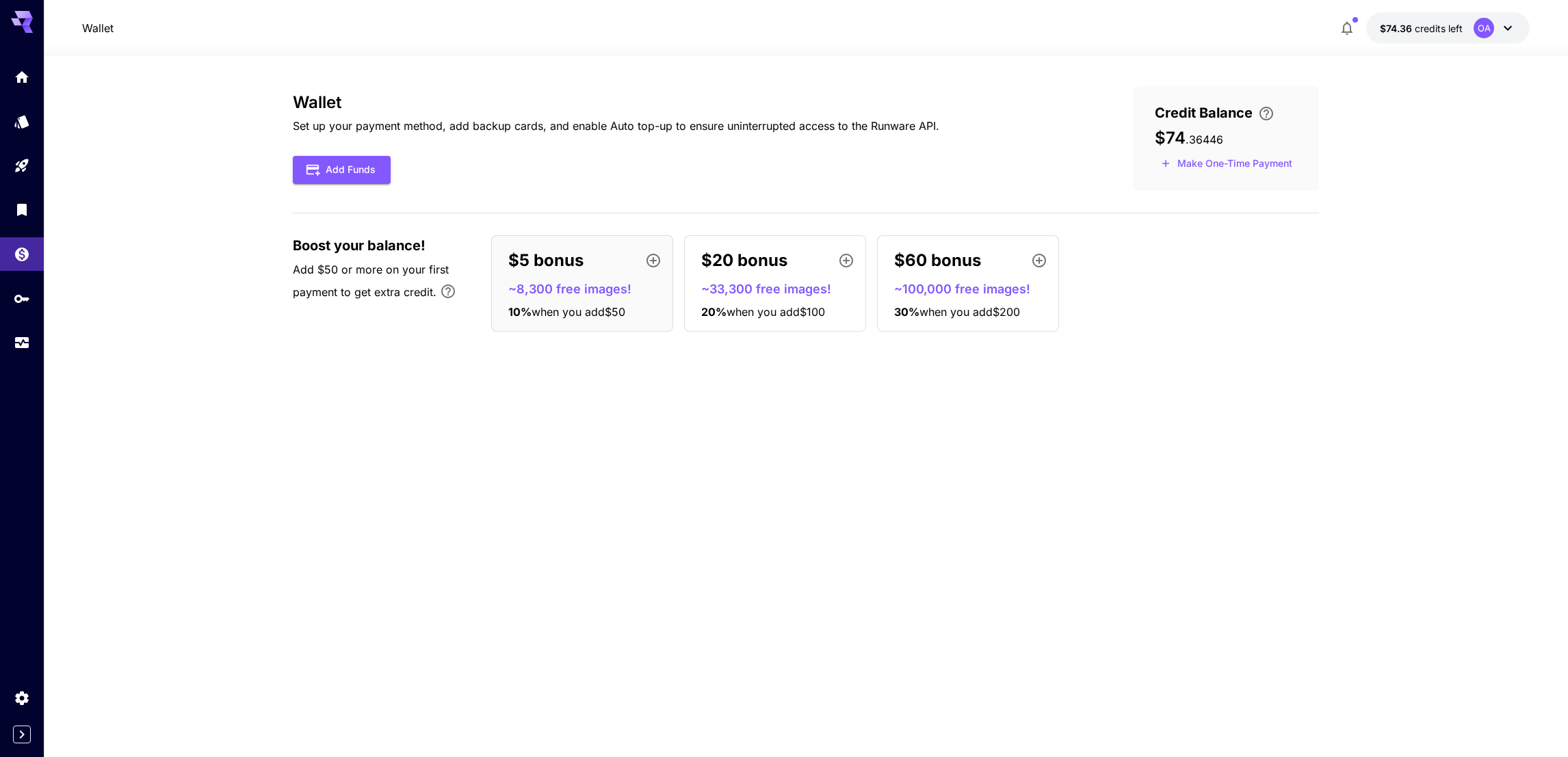
click at [364, 189] on div "Wallet Set up your payment method, add backup cards, and enable Auto top-up to …" at bounding box center [805, 138] width 1026 height 104
click at [366, 177] on button "Add Funds" at bounding box center [341, 170] width 98 height 28
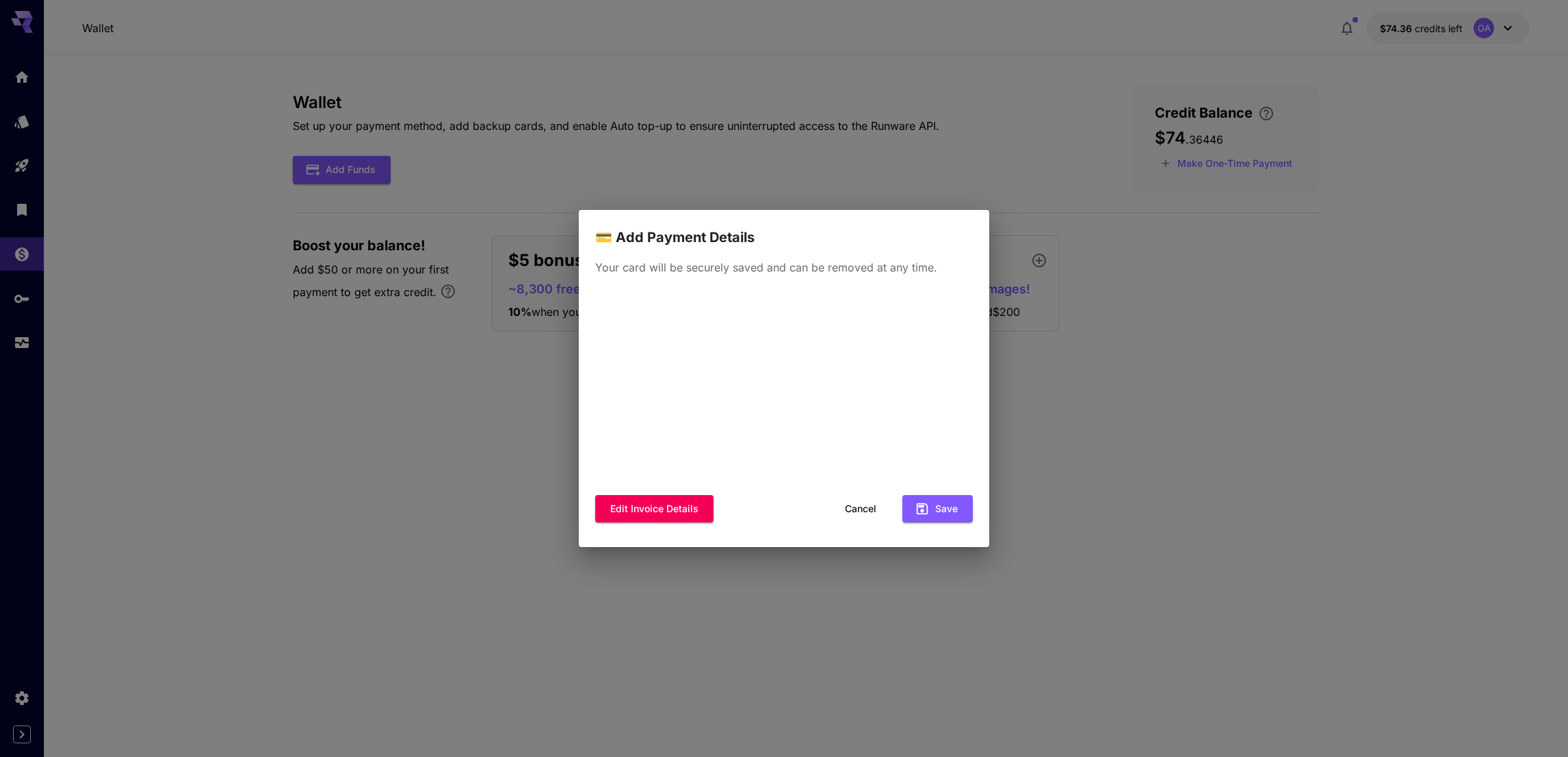
click at [1087, 440] on div "💳 Add Payment Details Your card will be securely saved and can be removed at an…" at bounding box center [784, 378] width 1568 height 757
click at [857, 508] on button "Cancel" at bounding box center [860, 509] width 61 height 28
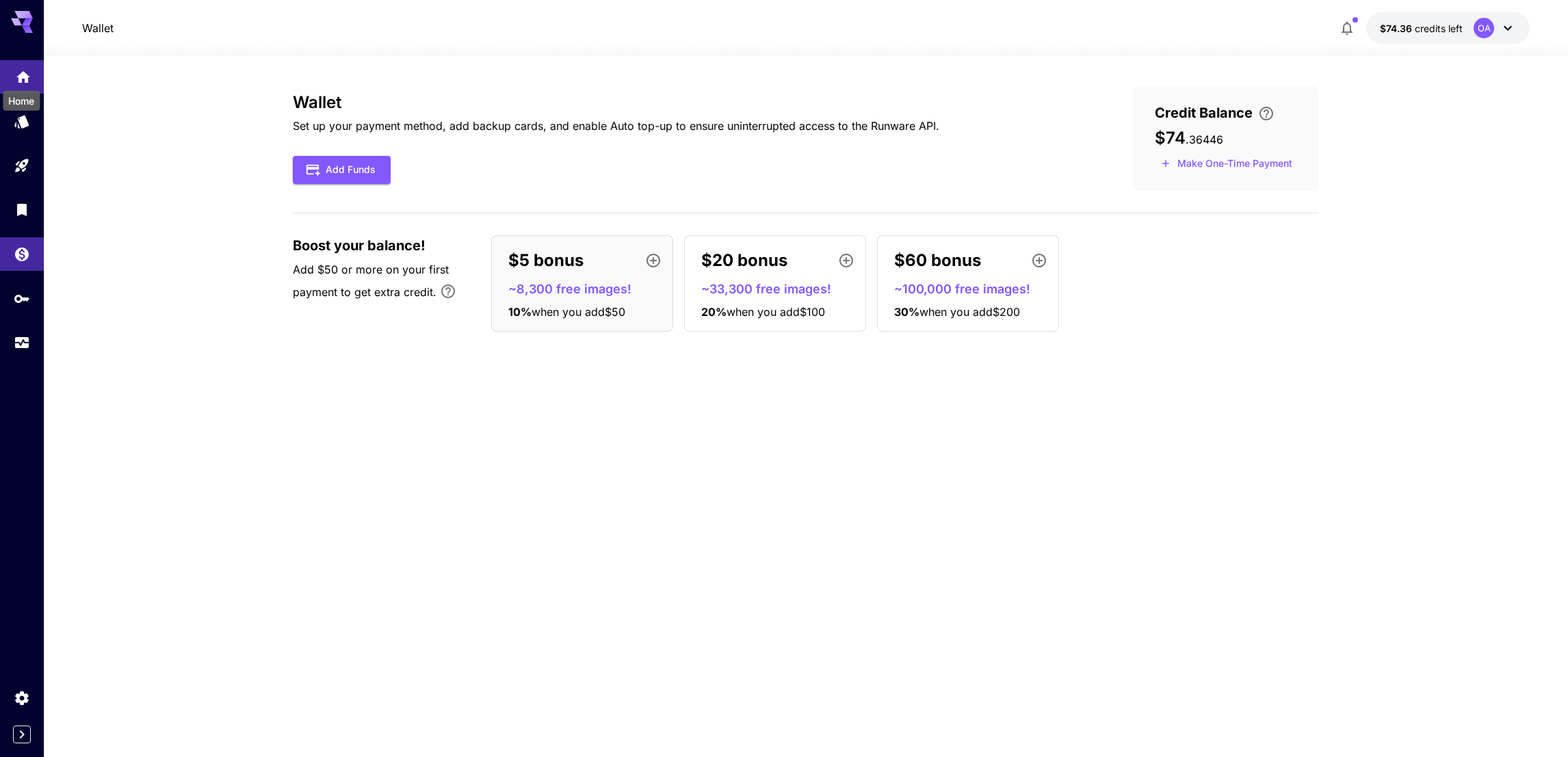
click at [22, 68] on icon "Home" at bounding box center [23, 73] width 13 height 12
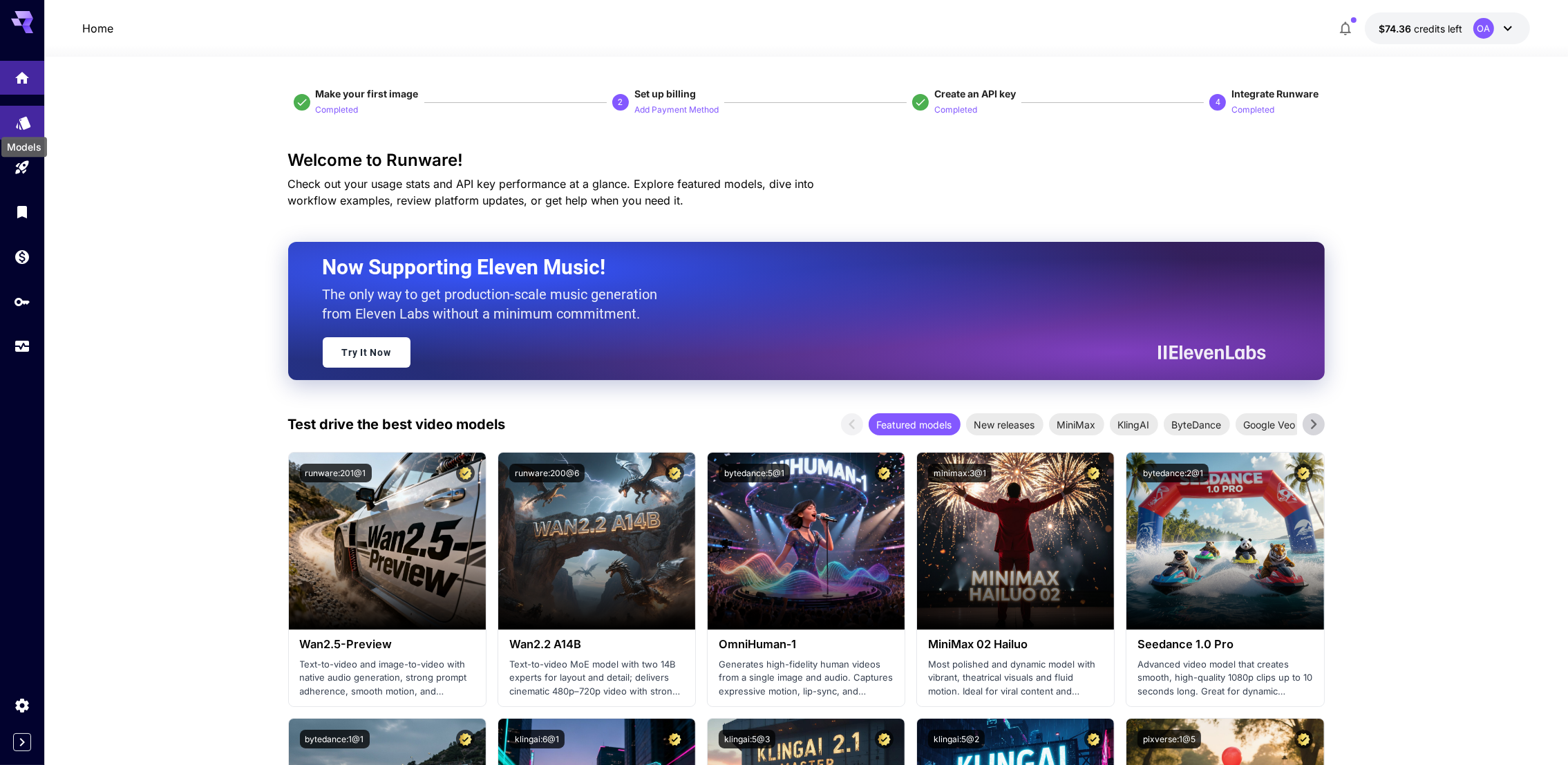
click at [19, 114] on icon "Models" at bounding box center [23, 118] width 16 height 16
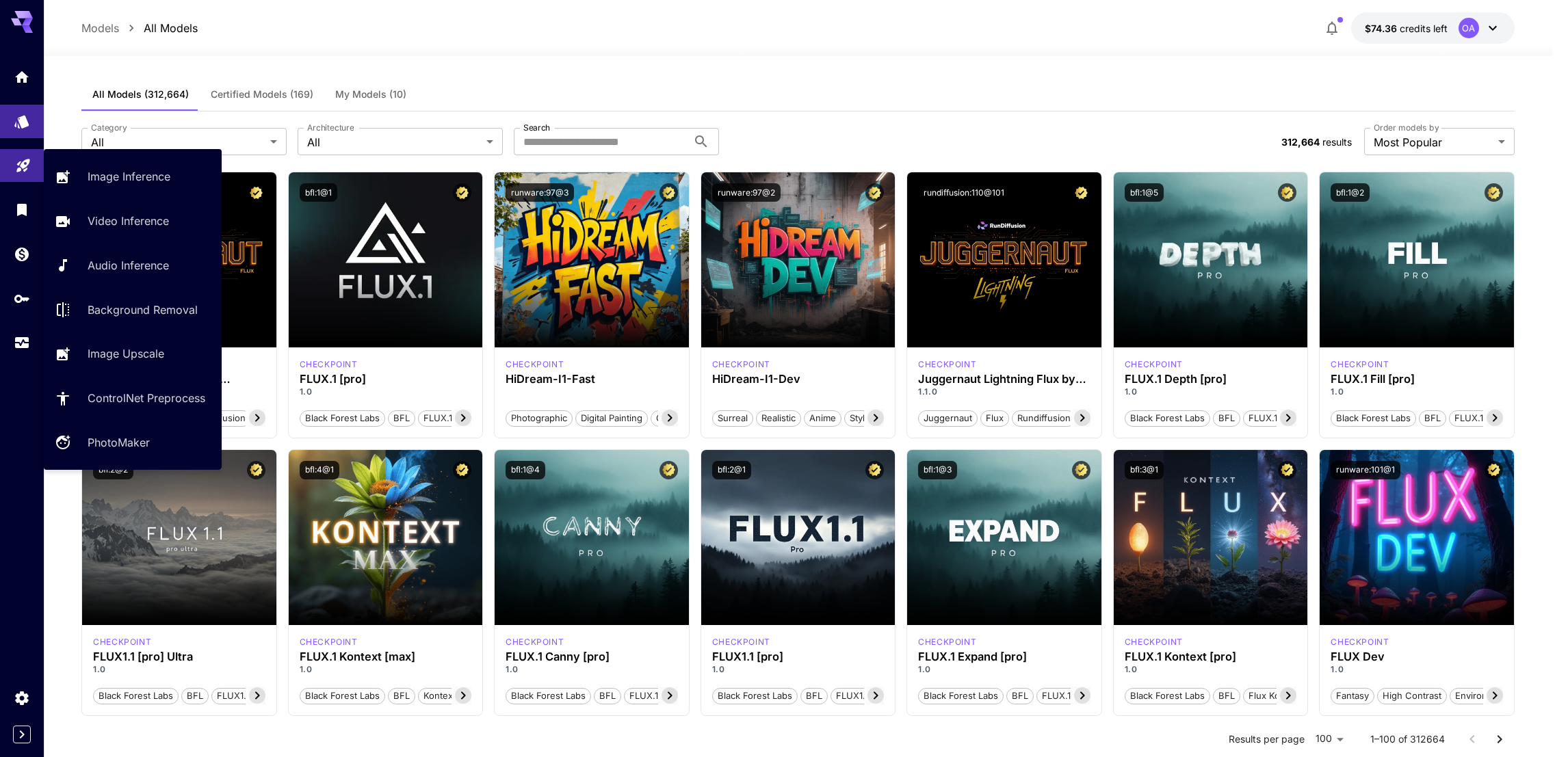
click at [27, 167] on icon "Playground" at bounding box center [23, 161] width 16 height 16
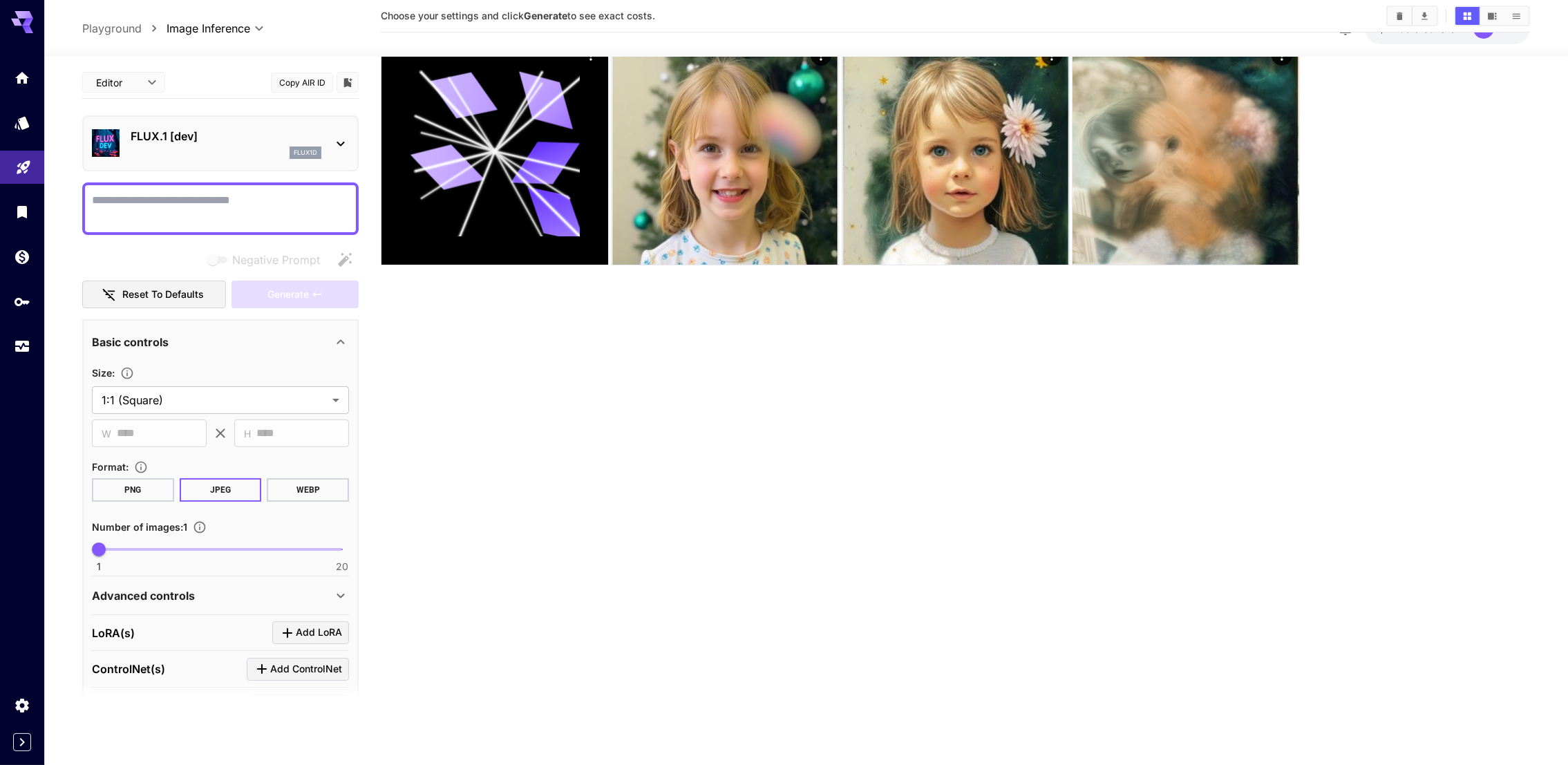
scroll to position [108, 0]
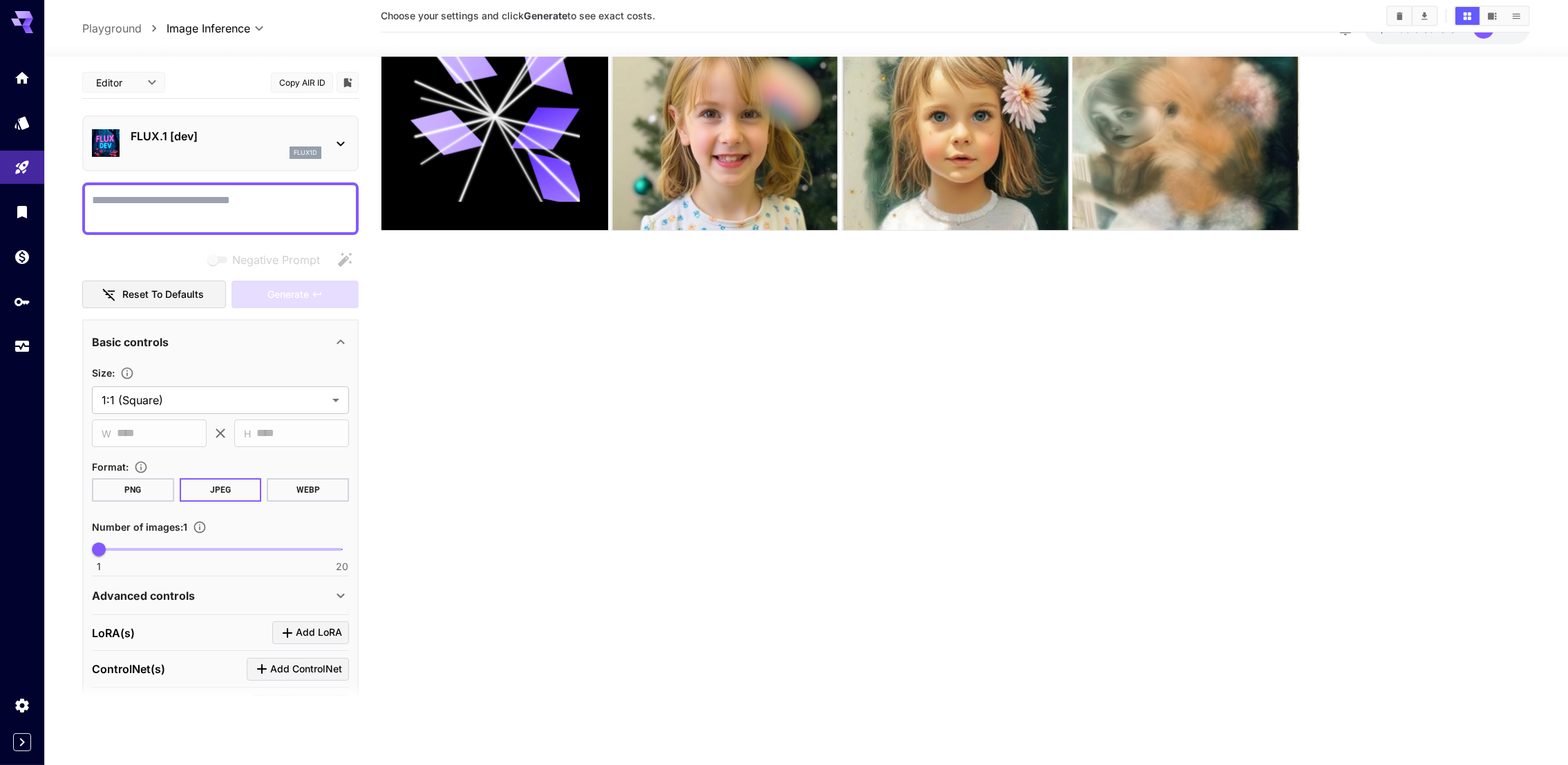
click at [780, 321] on section "Choose your settings and click Generate to see exact costs." at bounding box center [955, 341] width 1149 height 765
click at [163, 130] on p "FLUX.1 [dev]" at bounding box center [226, 136] width 191 height 16
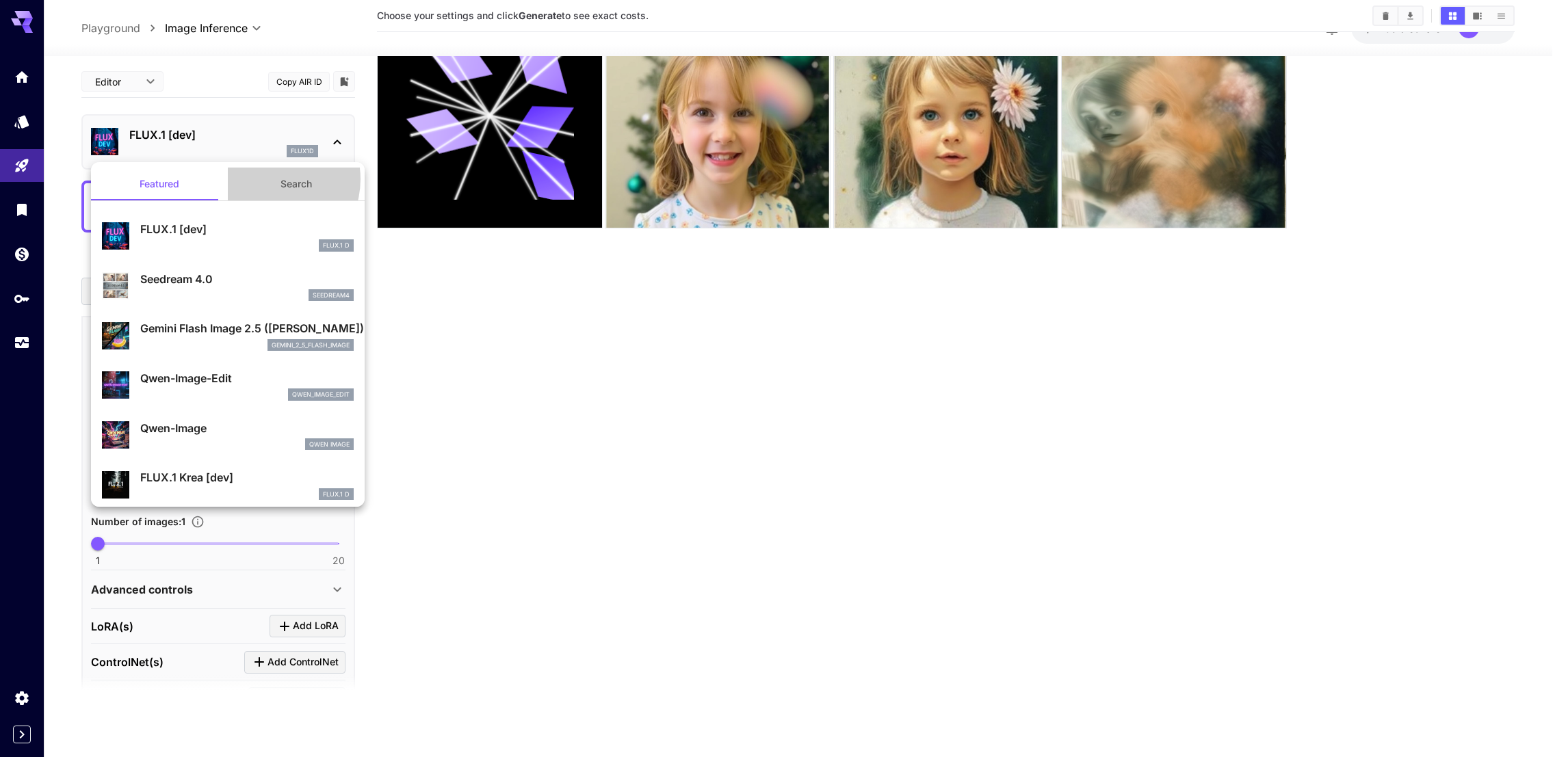
click at [263, 179] on button "Search" at bounding box center [296, 184] width 137 height 33
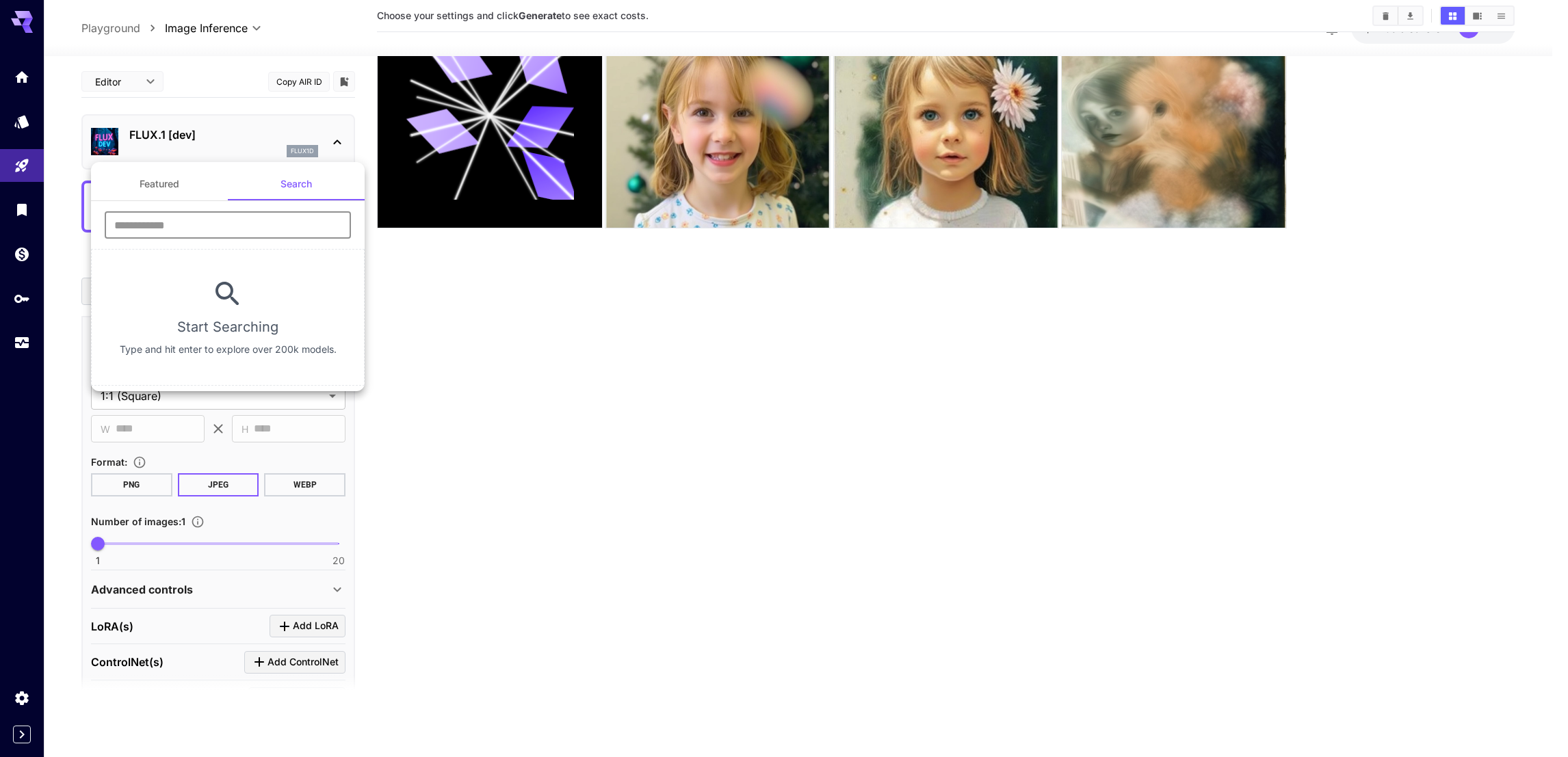
click at [238, 219] on input "text" at bounding box center [227, 224] width 247 height 27
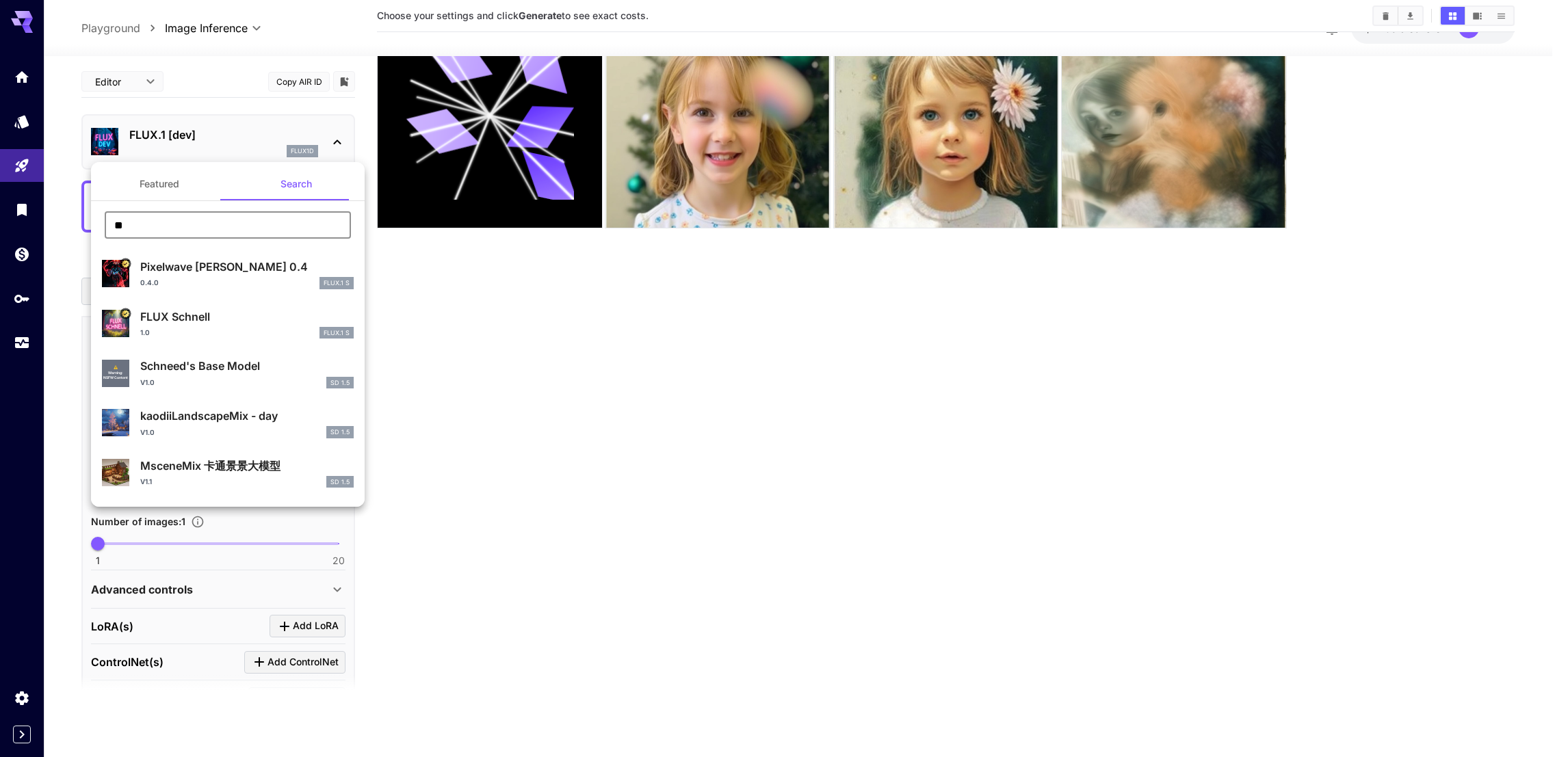
type input "**"
click at [212, 314] on p "FLUX Schnell" at bounding box center [247, 317] width 213 height 16
type input "*"
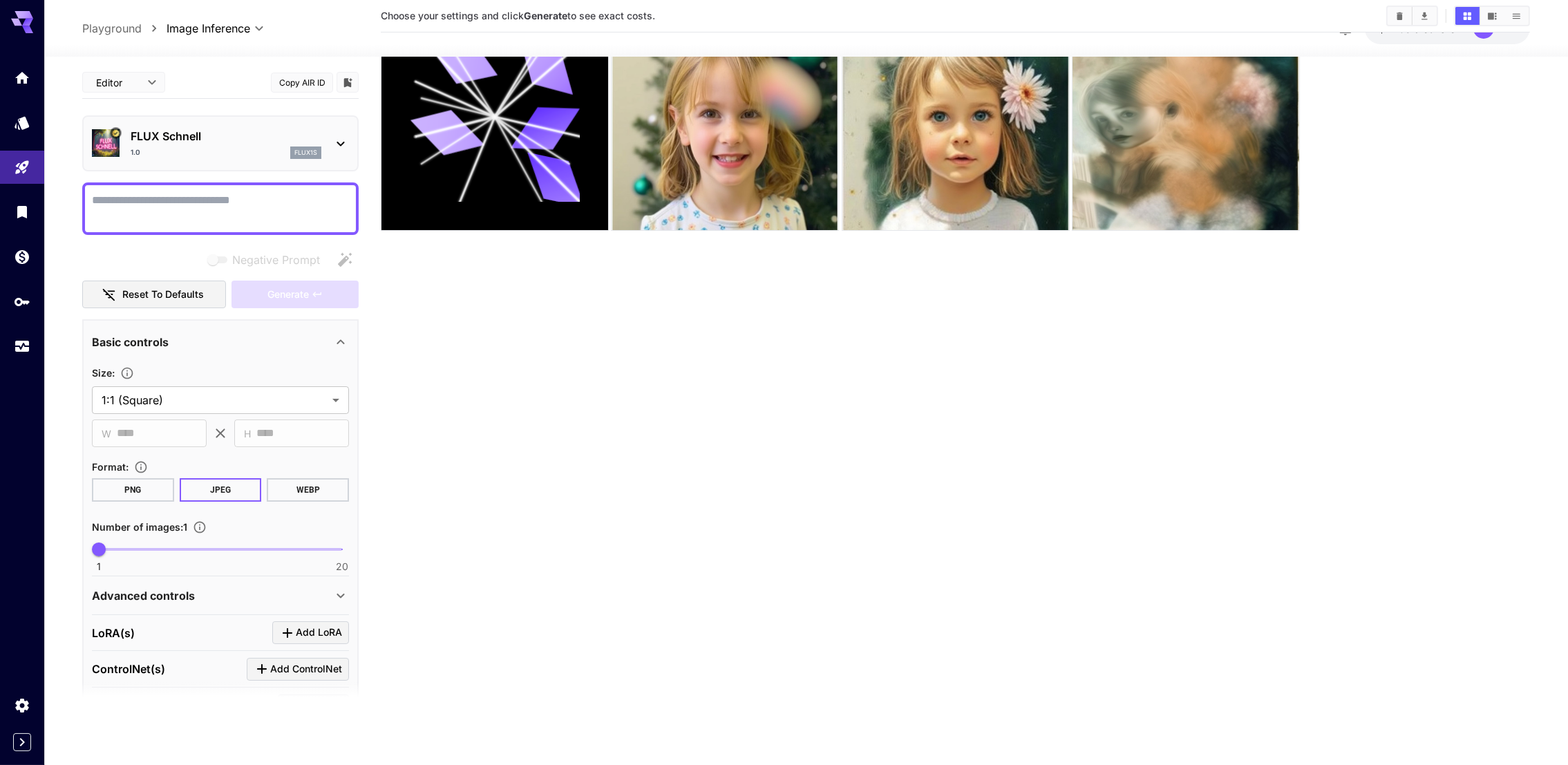
click at [259, 210] on textarea "Negative Prompt" at bounding box center [221, 209] width 257 height 33
type textarea "**********"
click at [332, 301] on button "Generate" at bounding box center [295, 295] width 127 height 28
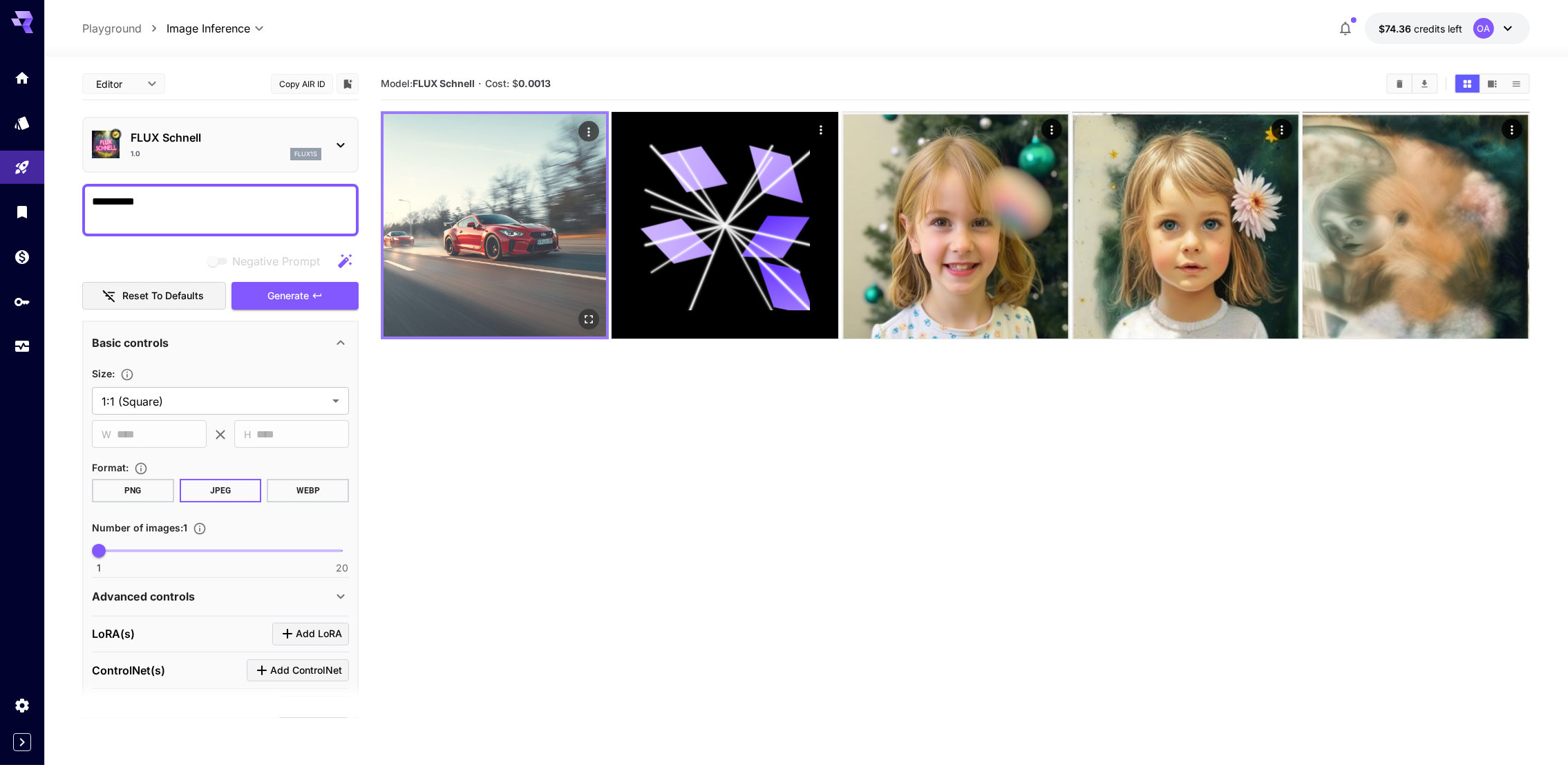
click at [461, 177] on img at bounding box center [494, 224] width 222 height 222
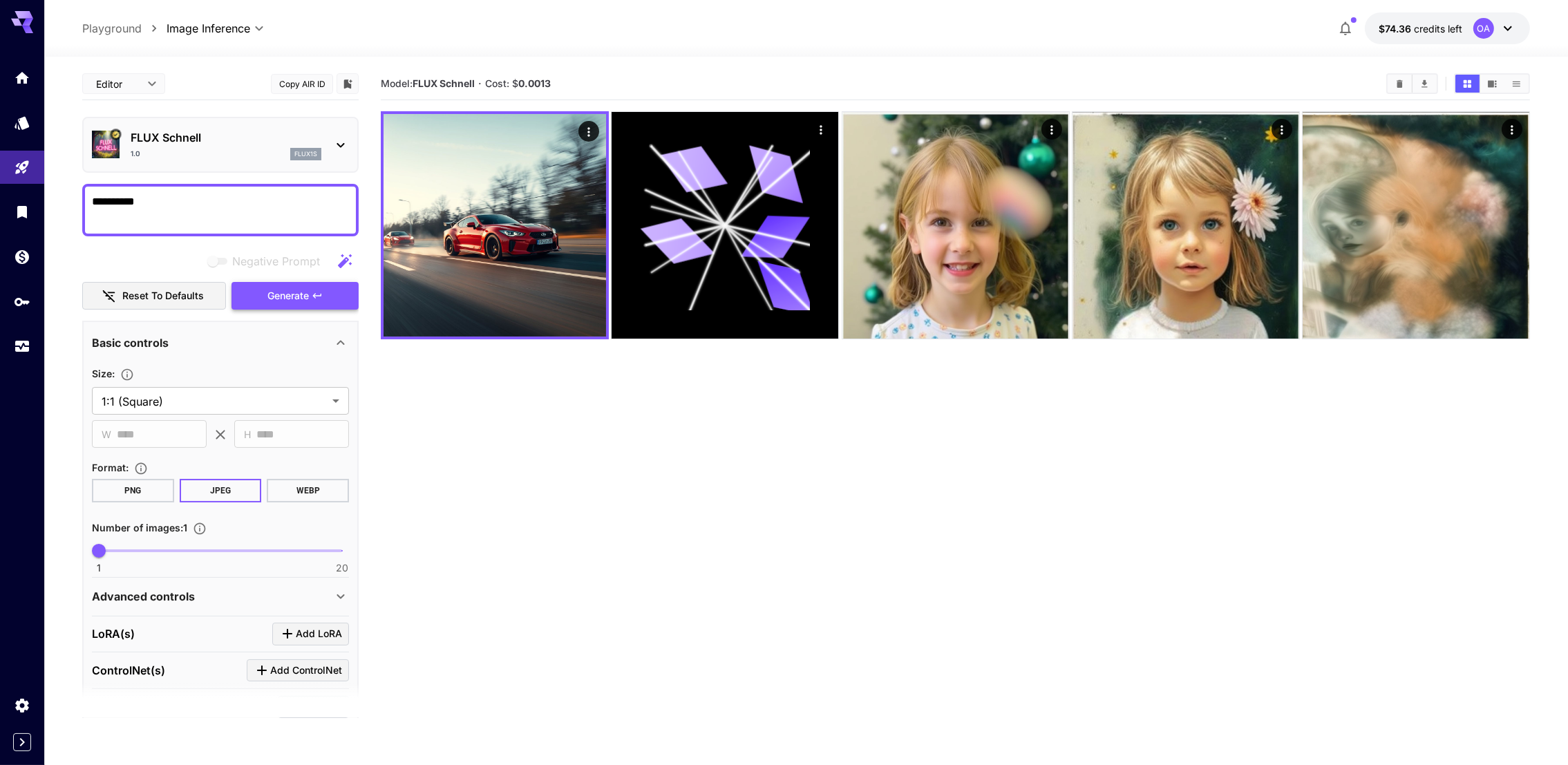
click at [295, 295] on span "Generate" at bounding box center [288, 295] width 41 height 17
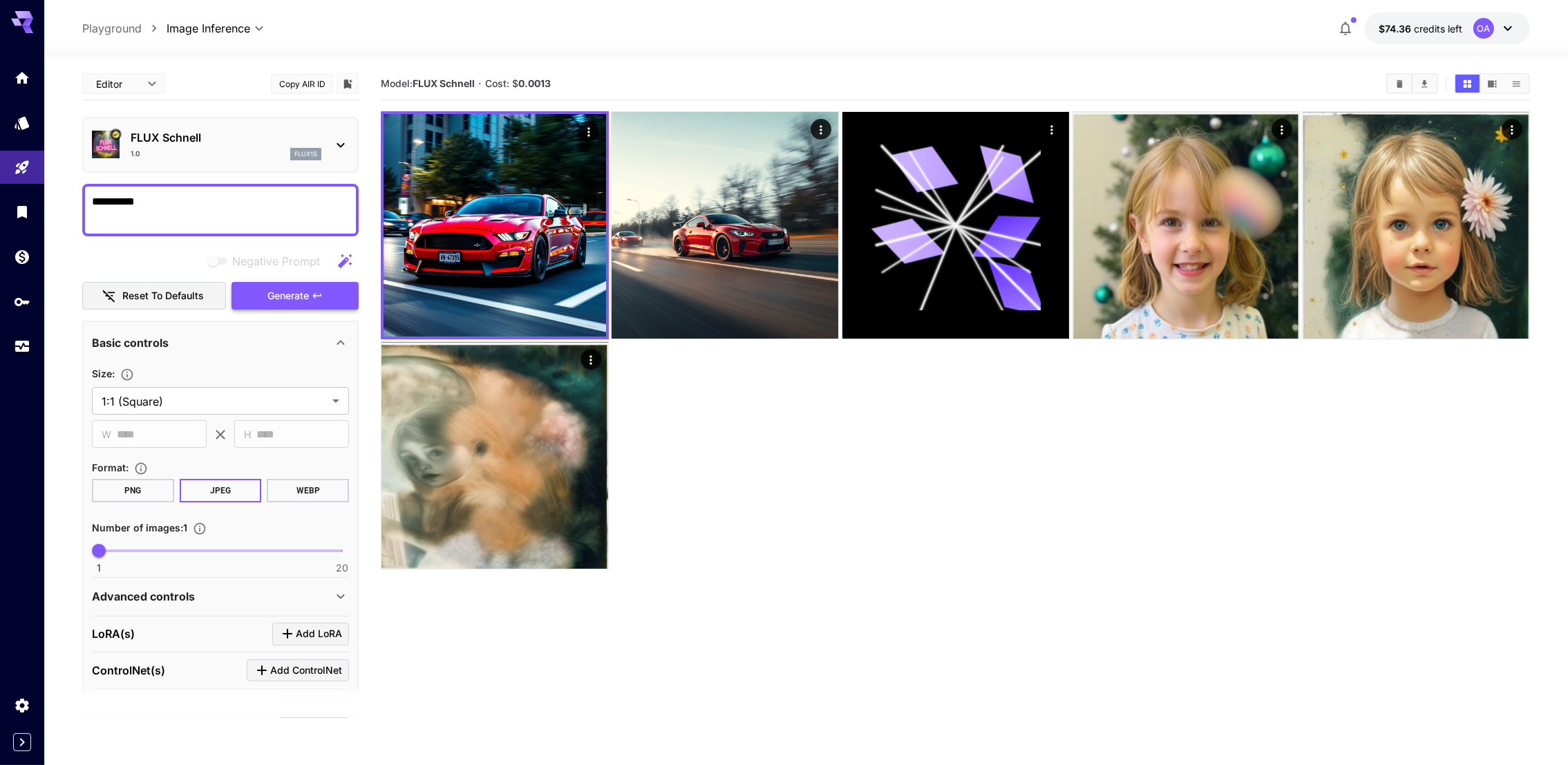
click at [295, 295] on span "Generate" at bounding box center [288, 295] width 41 height 17
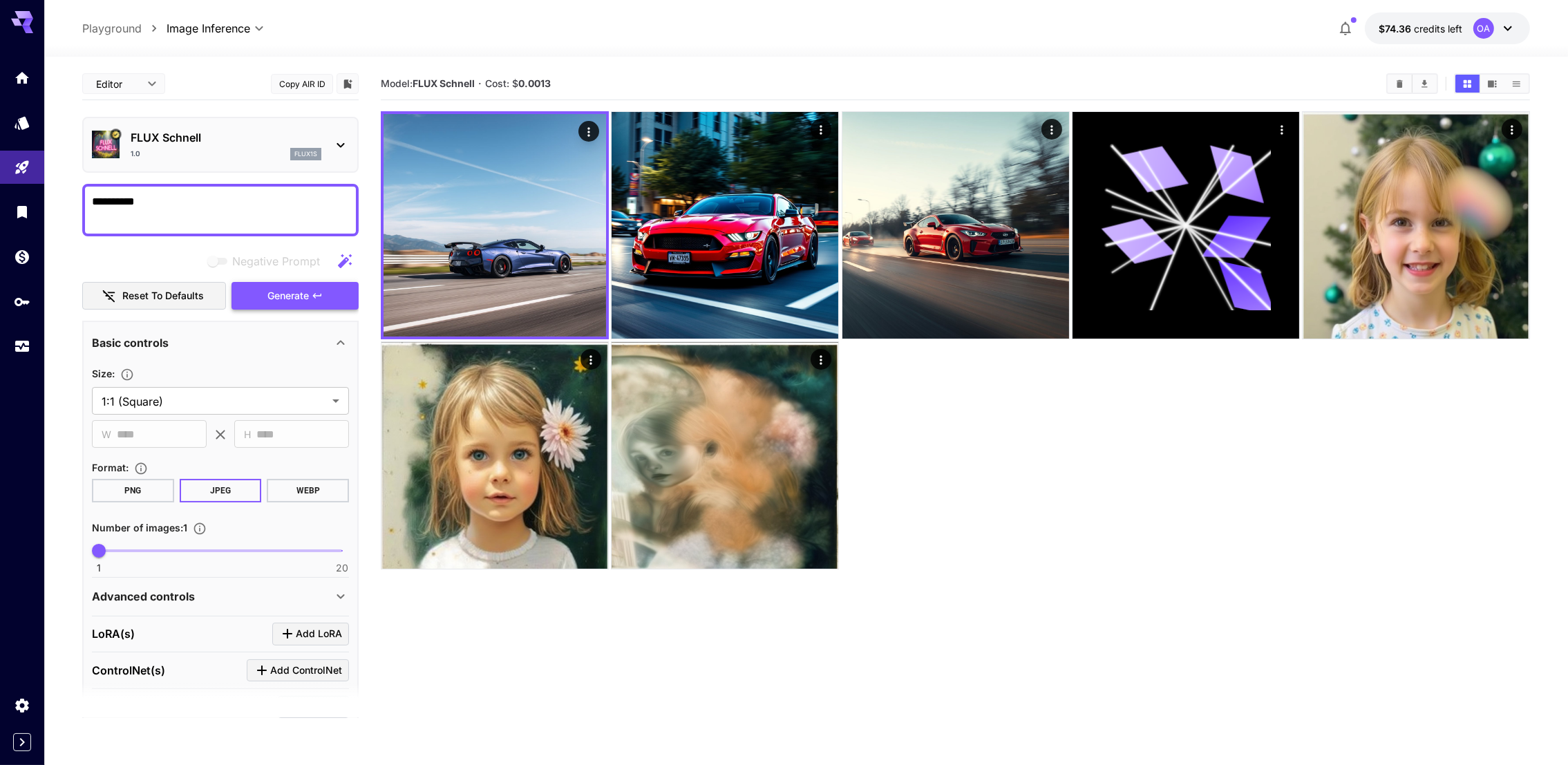
click at [295, 295] on span "Generate" at bounding box center [288, 295] width 41 height 17
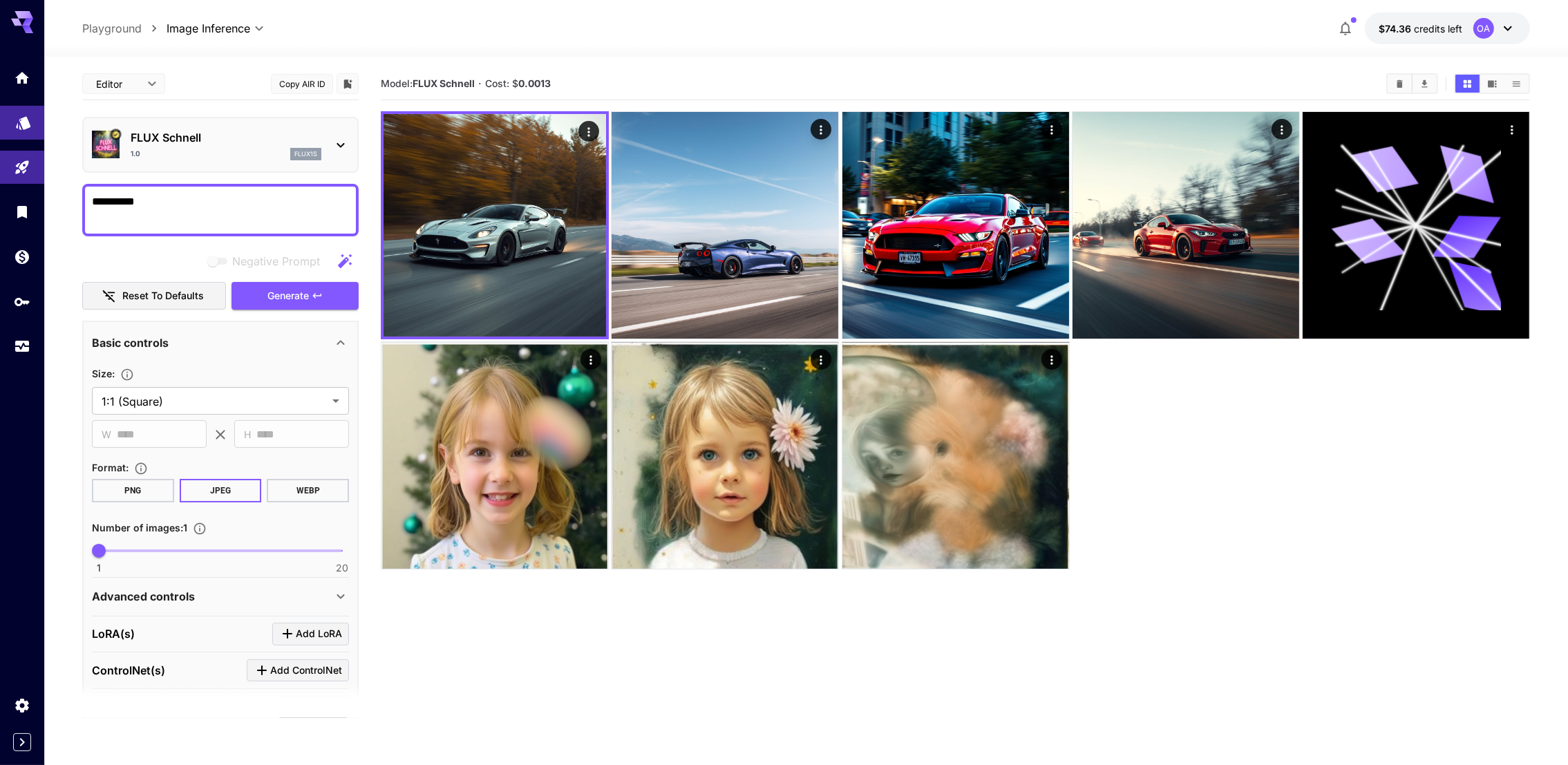
click at [28, 117] on icon "Models" at bounding box center [23, 119] width 16 height 16
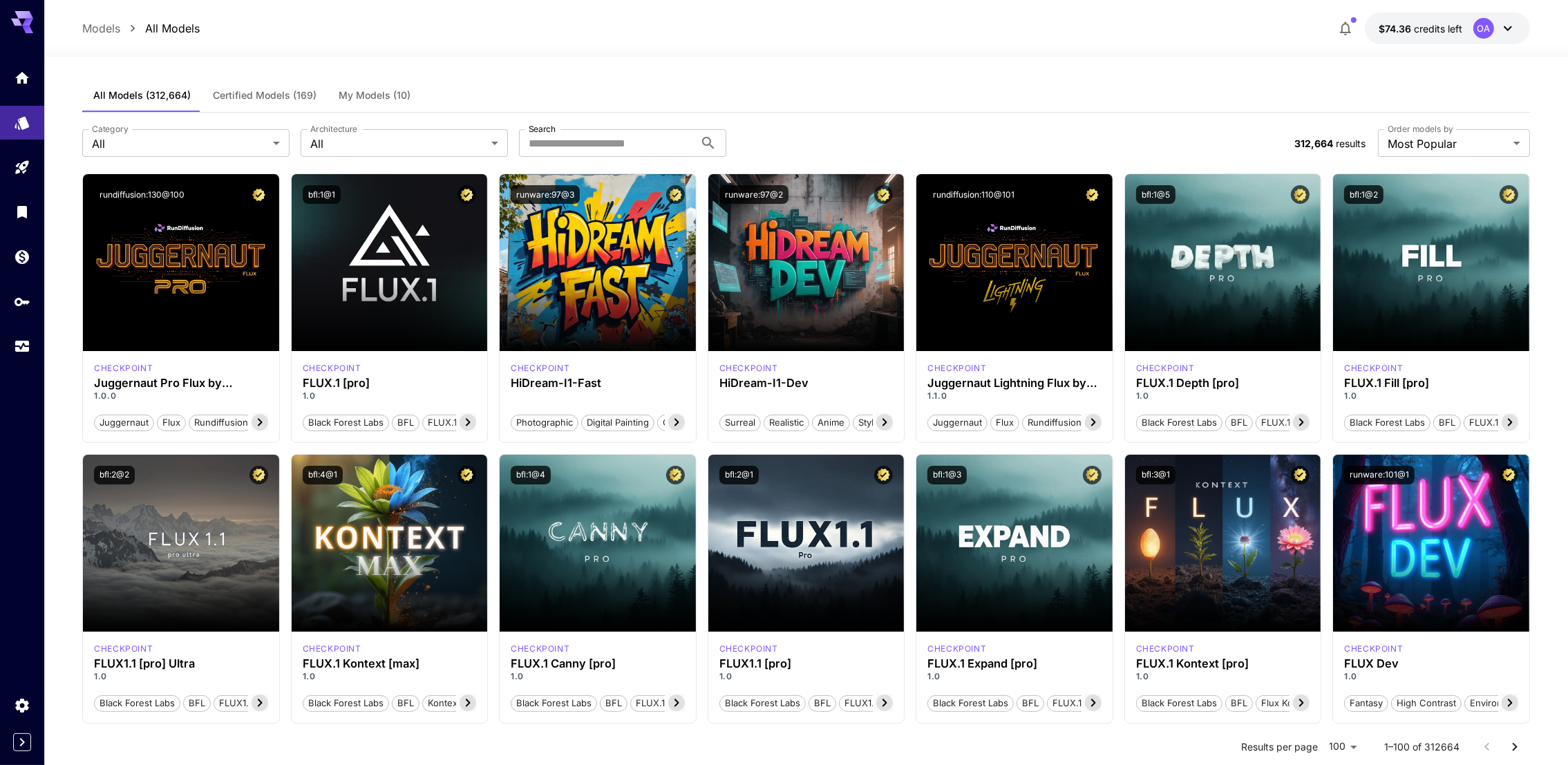
click at [393, 93] on span "My Models (10)" at bounding box center [375, 95] width 72 height 13
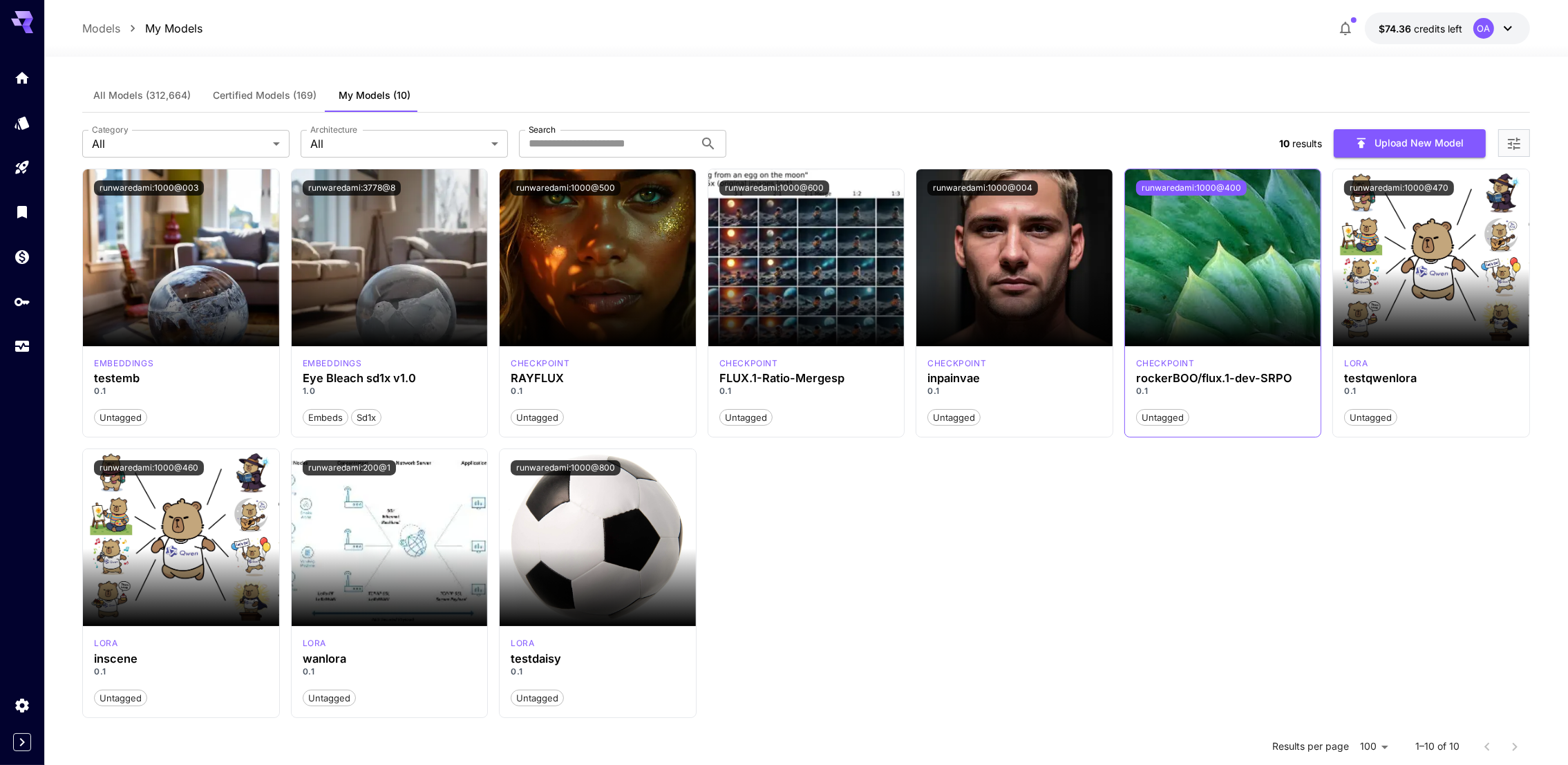
click at [1231, 190] on button "runwaredami:1000@400" at bounding box center [1192, 188] width 111 height 15
click at [1412, 150] on button "Upload New Model" at bounding box center [1409, 144] width 152 height 28
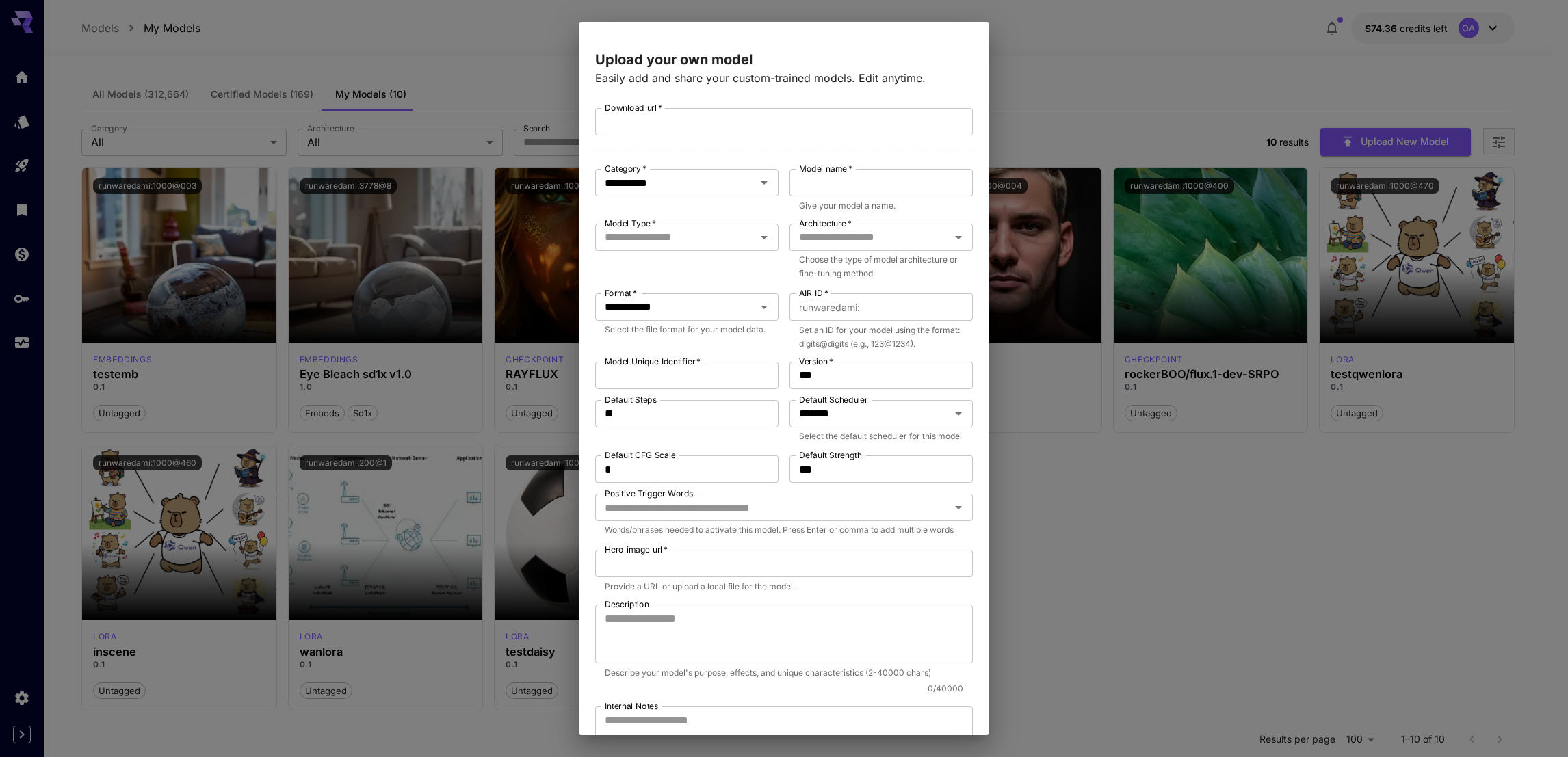
click at [1210, 545] on div "**********" at bounding box center [784, 378] width 1568 height 757
click at [1210, 544] on div "**********" at bounding box center [784, 378] width 1568 height 757
click at [660, 301] on input "**********" at bounding box center [666, 307] width 135 height 19
click at [671, 226] on div "Model Type   *" at bounding box center [687, 237] width 184 height 27
click at [717, 184] on input "**********" at bounding box center [666, 183] width 135 height 19
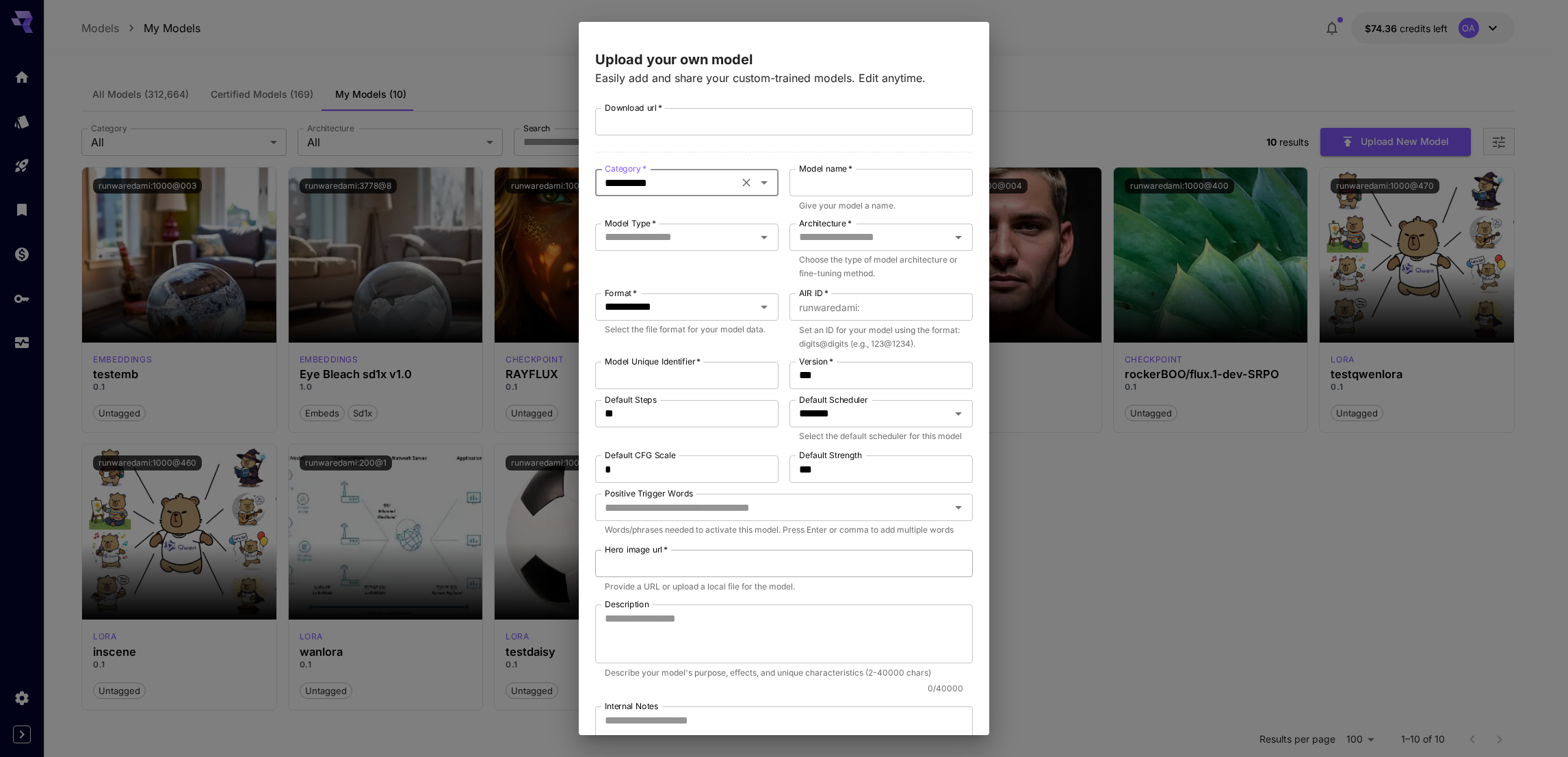
click at [925, 577] on input "Hero image url   *" at bounding box center [784, 563] width 378 height 27
click at [1058, 32] on div "**********" at bounding box center [784, 378] width 1568 height 757
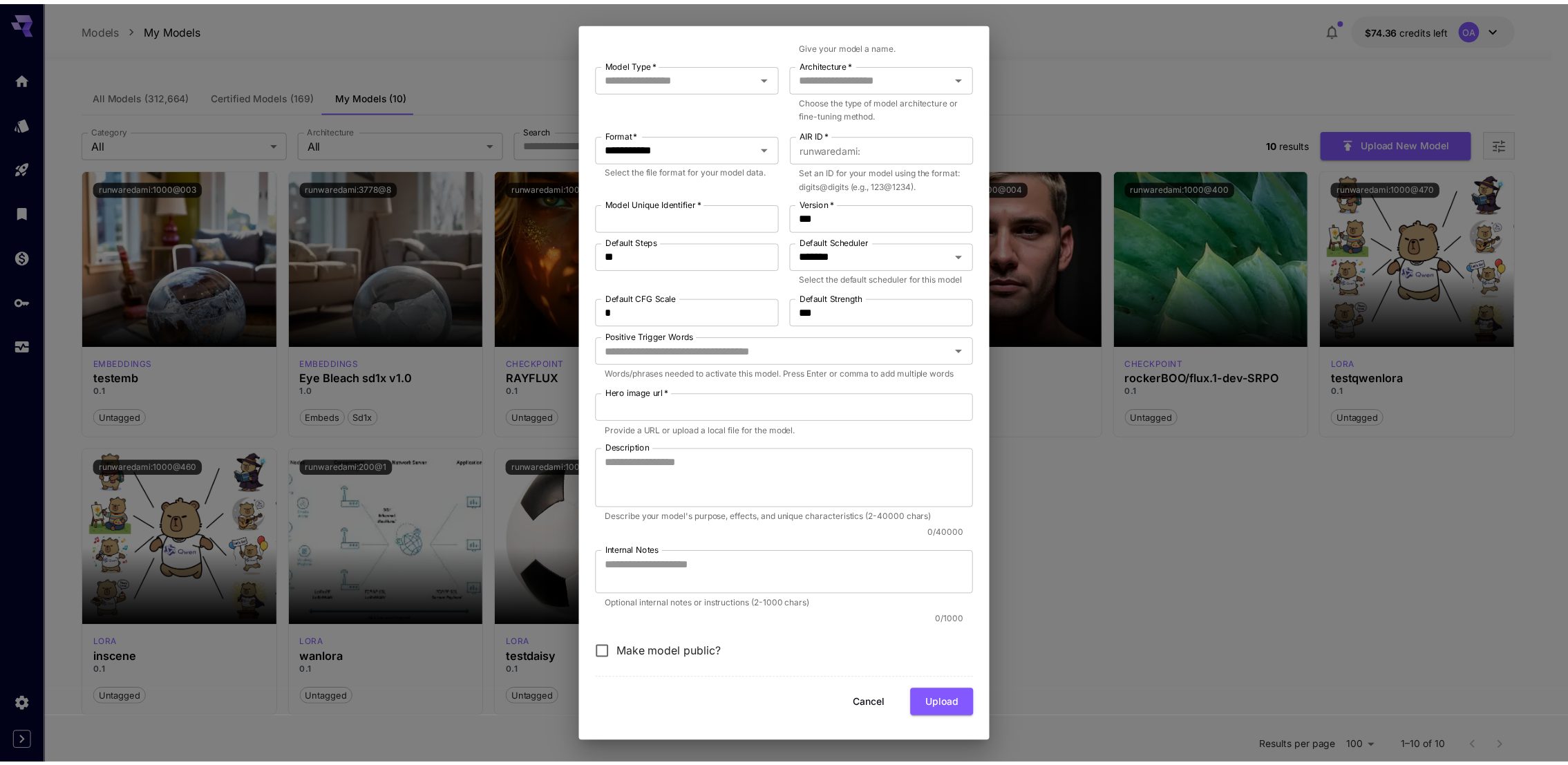
scroll to position [191, 0]
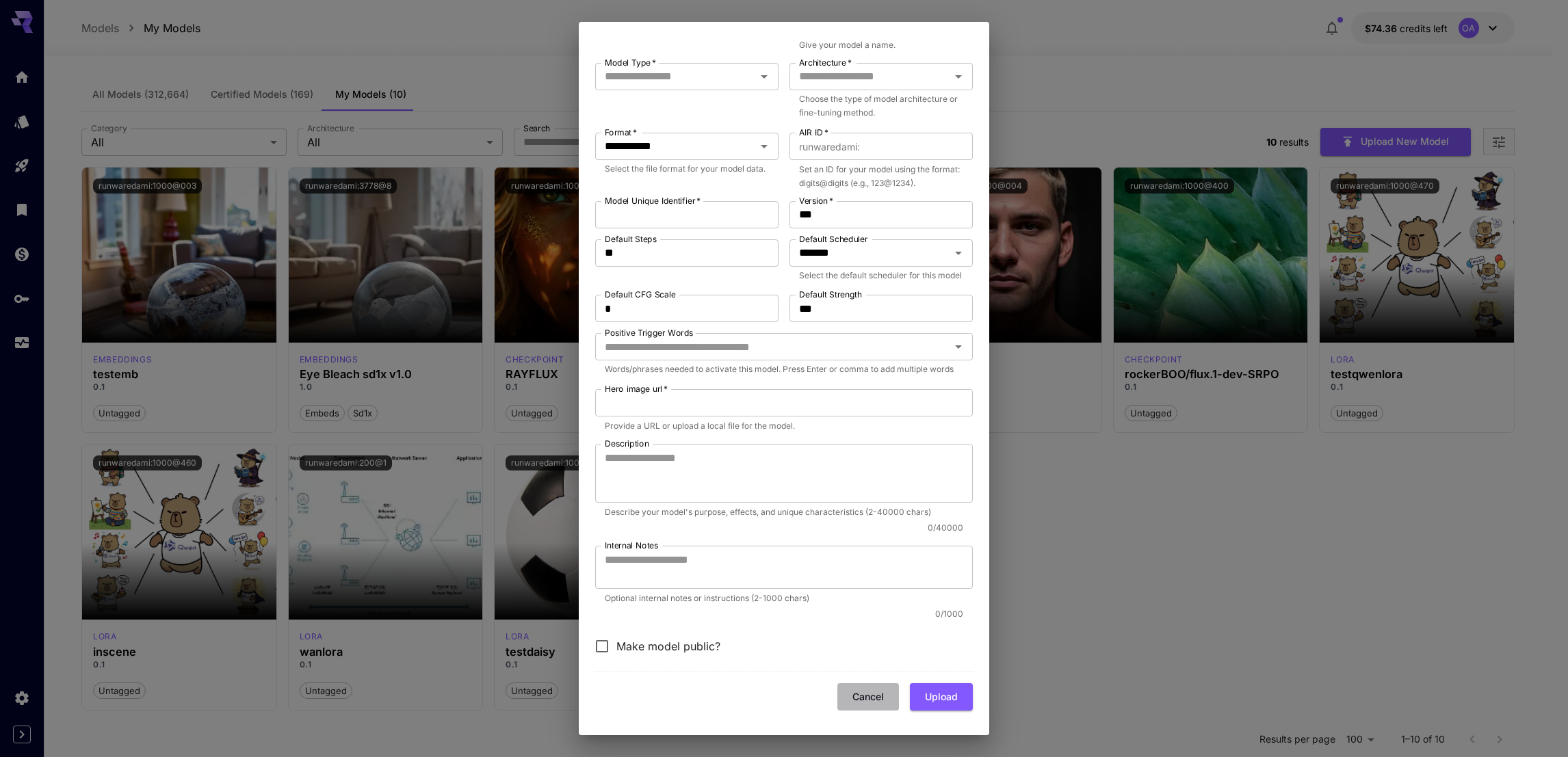
click at [859, 695] on button "Cancel" at bounding box center [868, 697] width 61 height 28
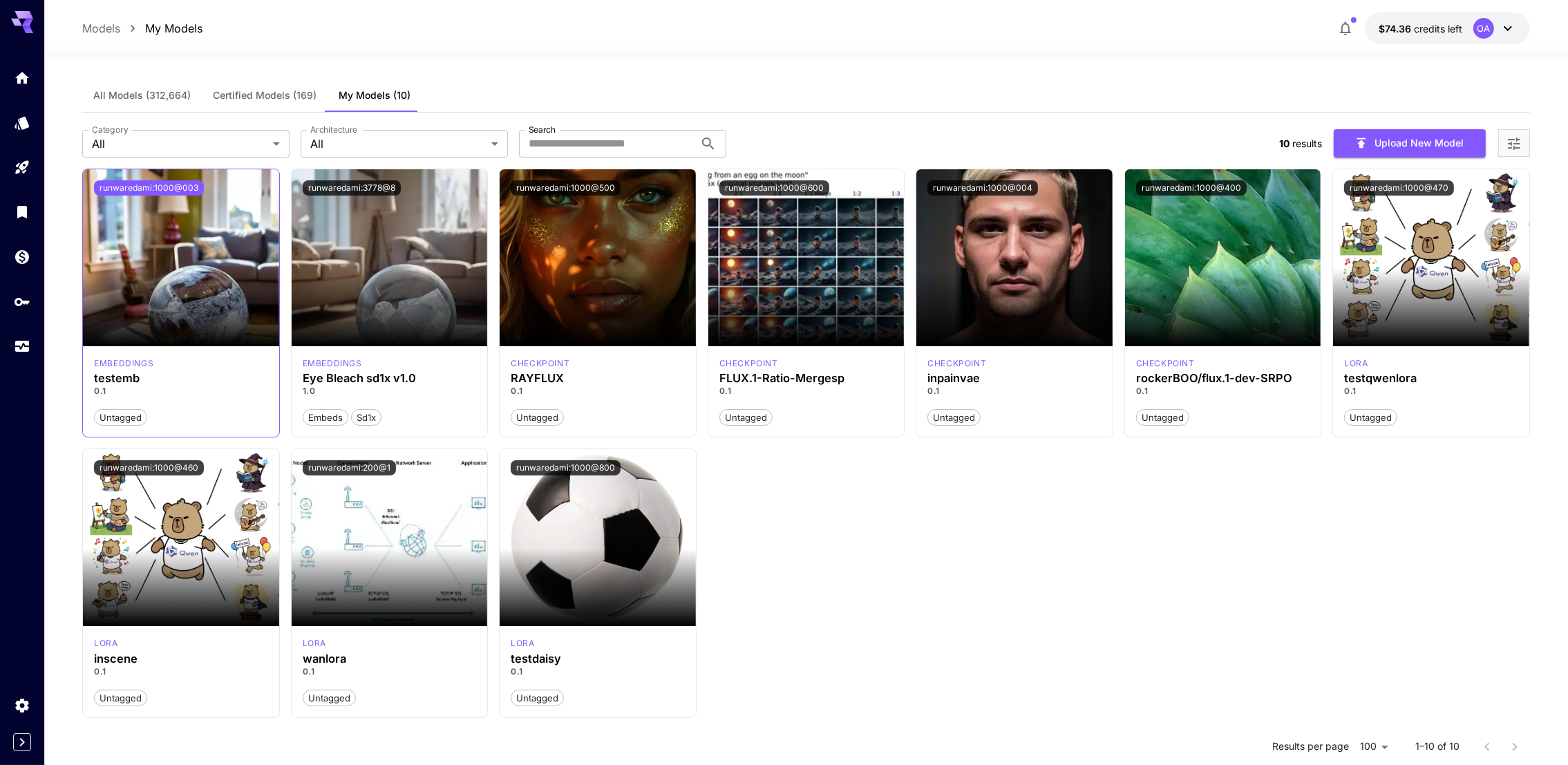
click at [177, 185] on button "runwaredami:1000@003" at bounding box center [149, 188] width 110 height 15
